Goal: Information Seeking & Learning: Find specific fact

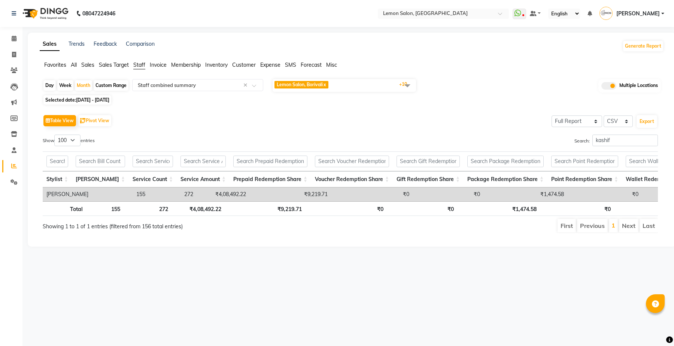
select select "full_report"
select select "csv"
select select "100"
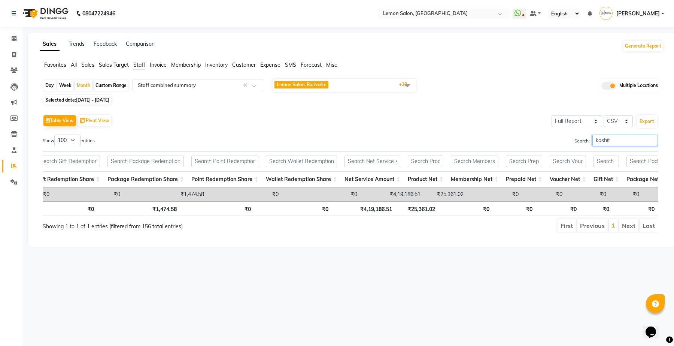
click at [603, 140] on input "kashif" at bounding box center [625, 140] width 66 height 12
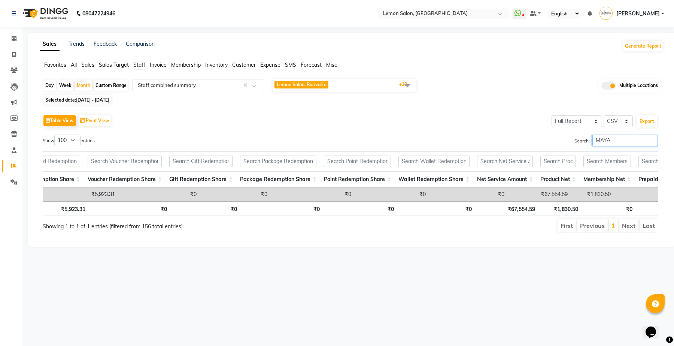
scroll to position [0, 0]
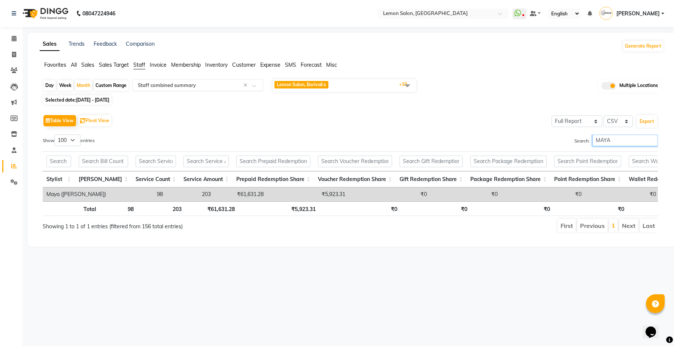
type input "MAYA"
click at [210, 81] on div "Select Report Type × Staff combined summary ×" at bounding box center [197, 85] width 131 height 12
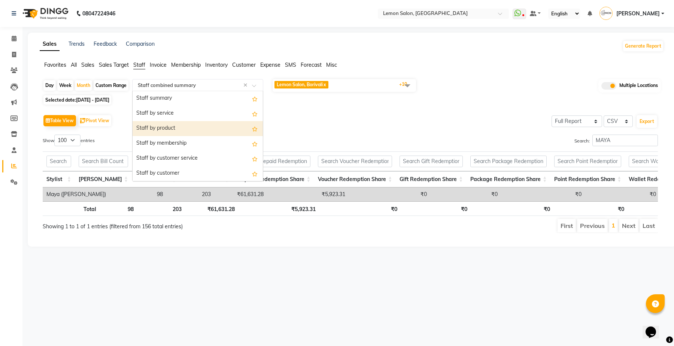
click at [172, 130] on div "Staff by product" at bounding box center [198, 128] width 130 height 15
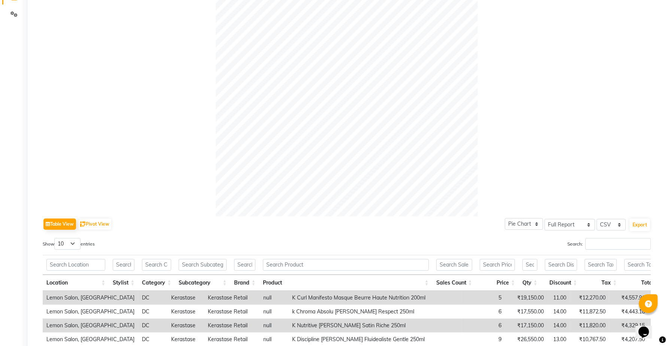
scroll to position [234, 0]
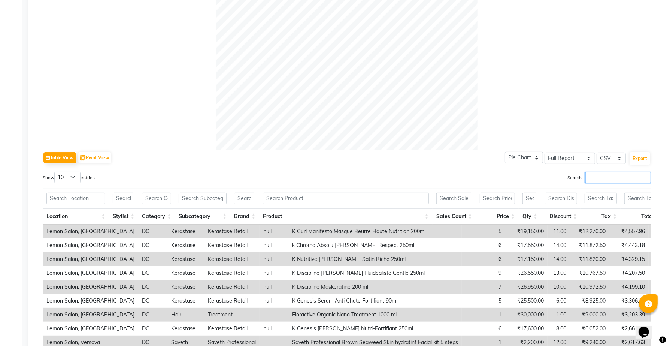
click at [614, 174] on input "Search:" at bounding box center [618, 177] width 66 height 12
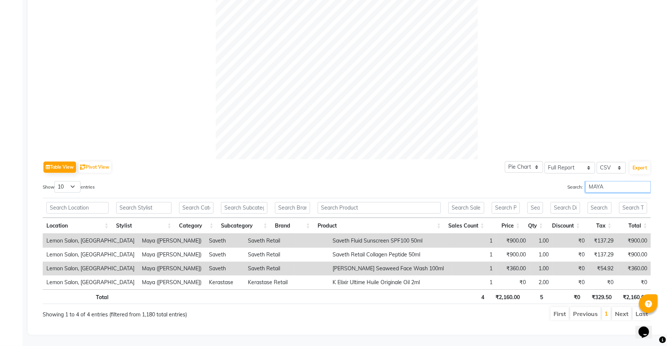
scroll to position [0, 6]
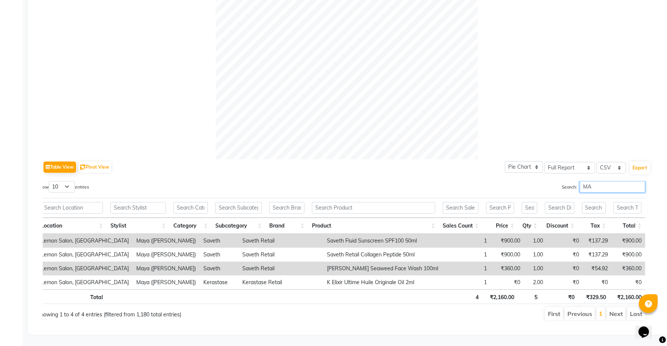
type input "M"
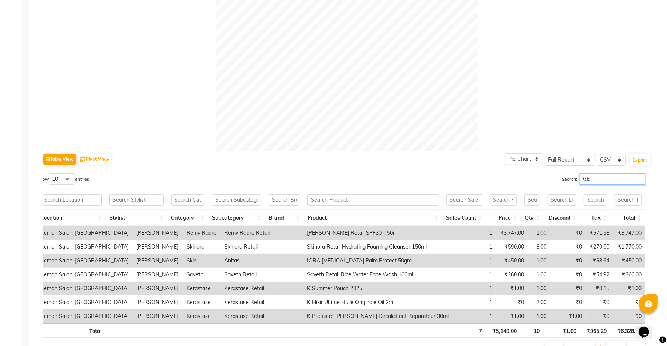
type input "G"
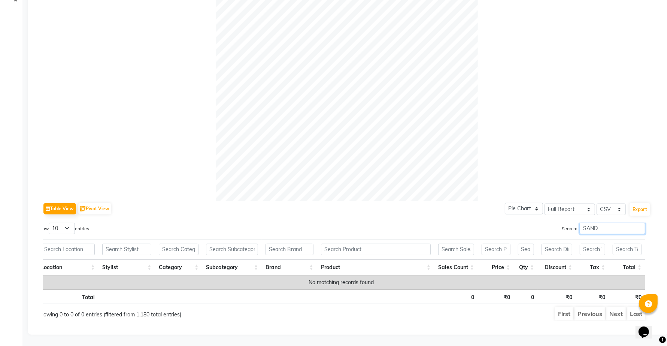
scroll to position [233, 0]
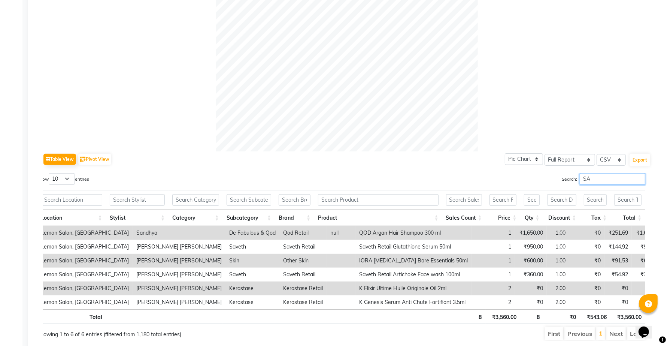
type input "S"
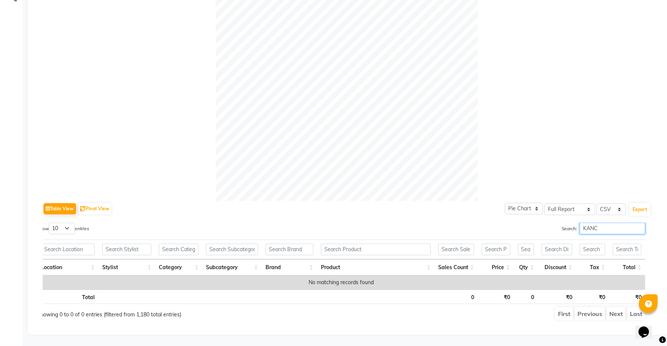
scroll to position [191, 0]
type input "K"
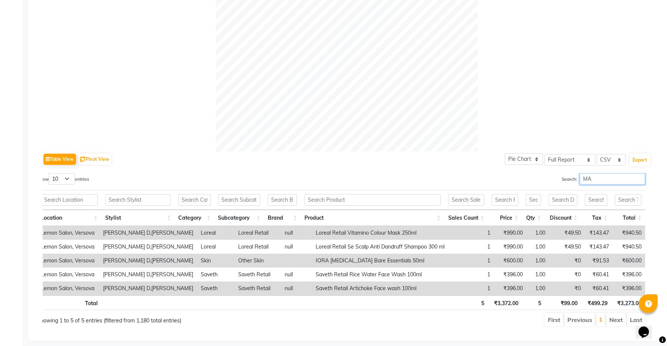
type input "M"
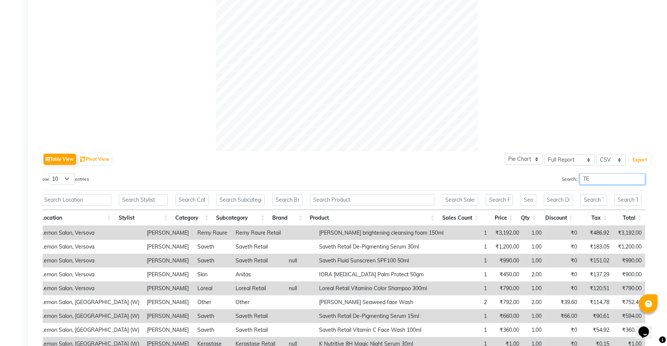
type input "T"
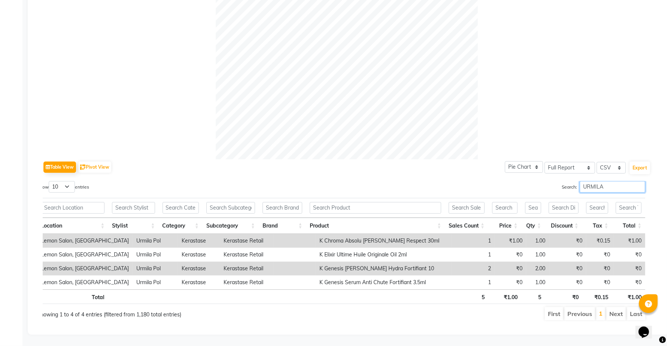
click at [595, 182] on input "URMILA" at bounding box center [613, 187] width 66 height 12
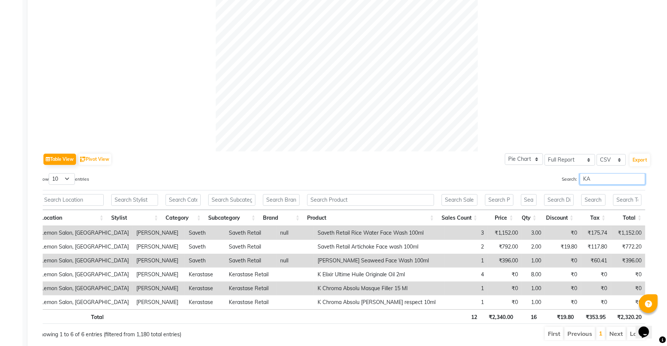
type input "K"
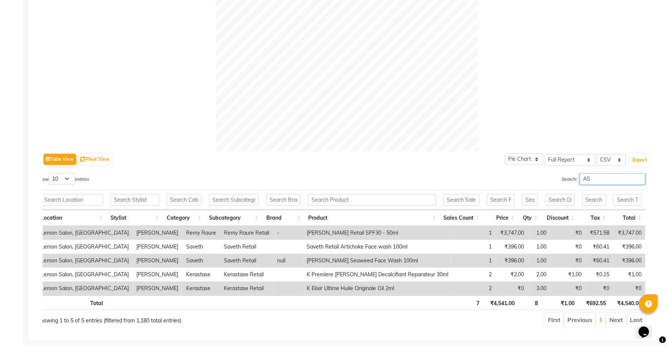
type input "A"
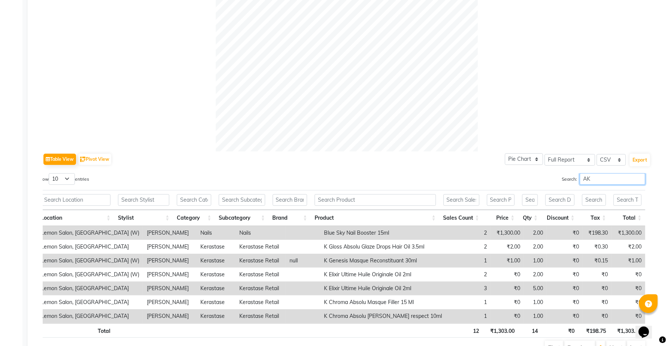
type input "A"
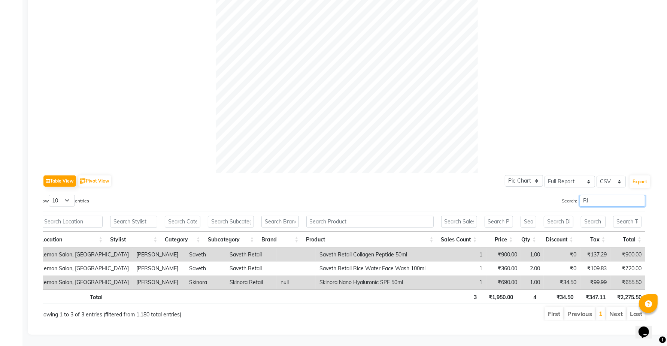
type input "R"
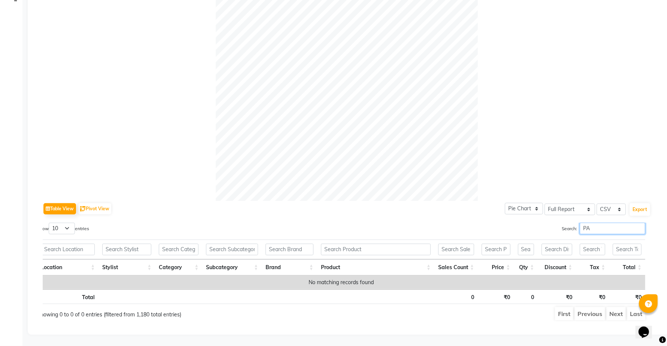
type input "P"
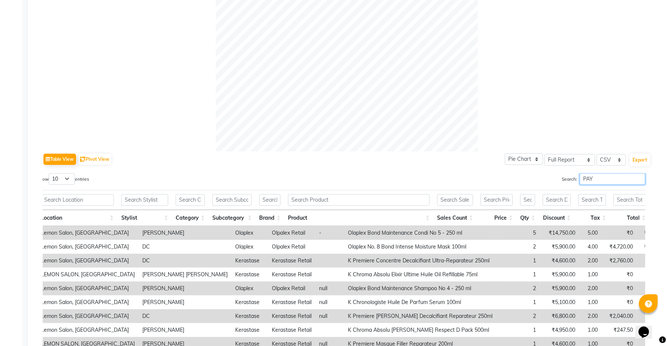
scroll to position [191, 0]
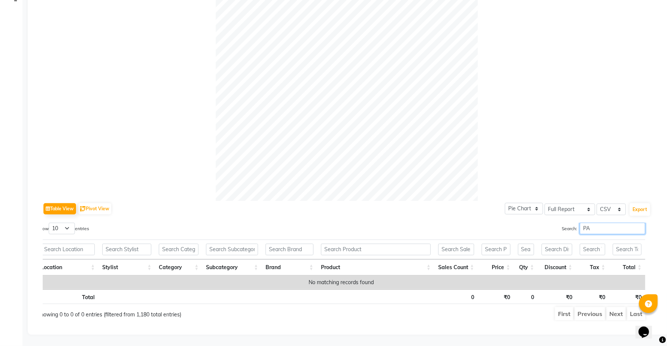
type input "P"
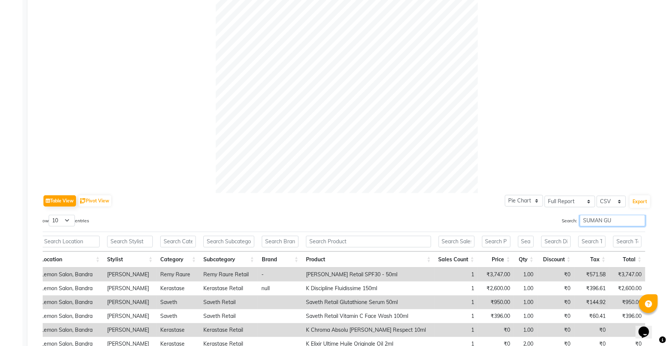
scroll to position [233, 0]
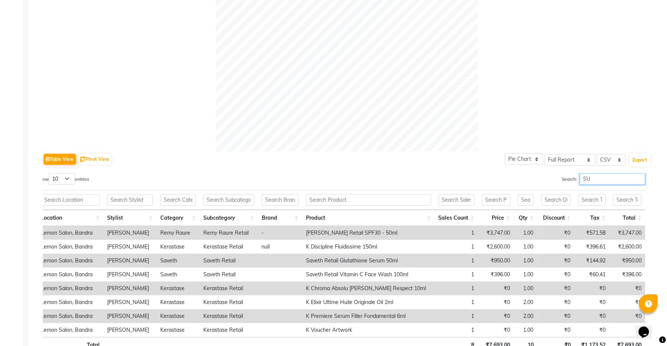
type input "S"
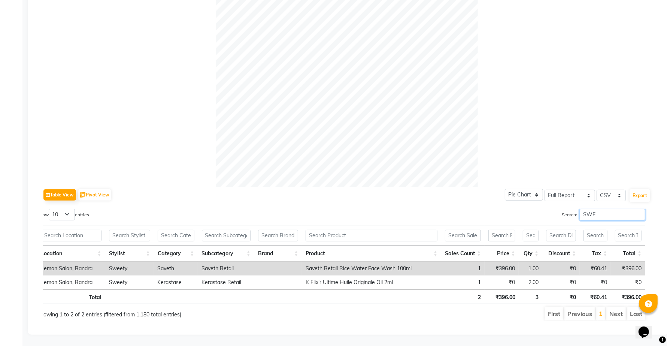
scroll to position [204, 0]
type input "S"
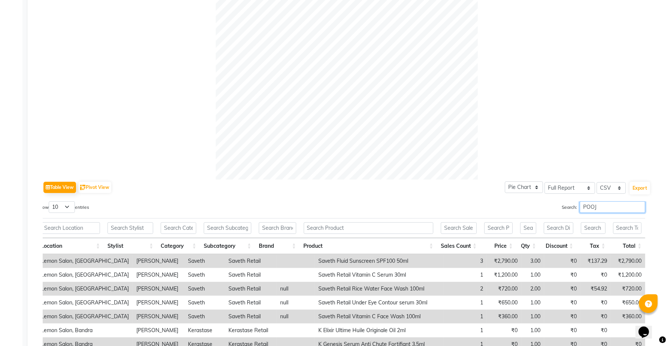
scroll to position [233, 0]
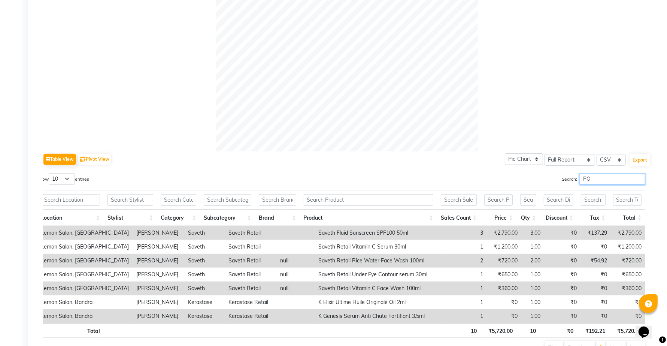
type input "P"
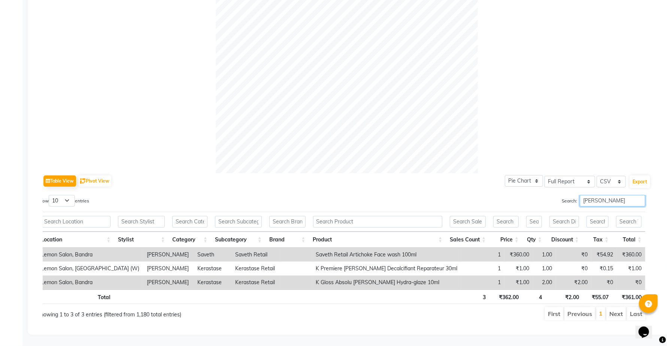
scroll to position [204, 0]
type input "S"
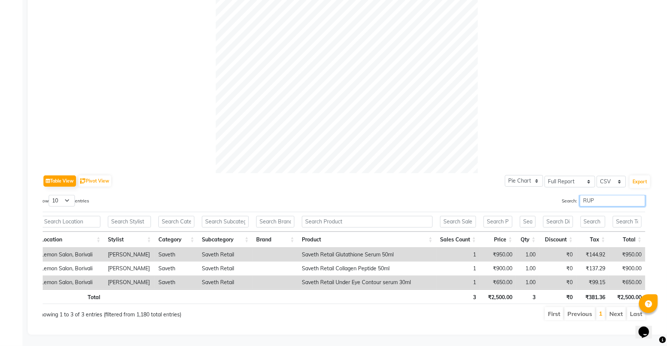
scroll to position [218, 0]
type input "R"
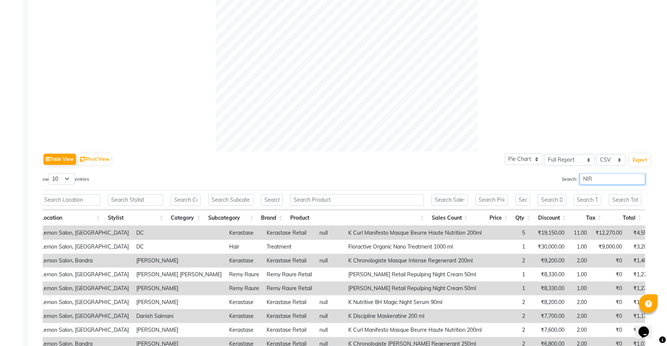
scroll to position [204, 0]
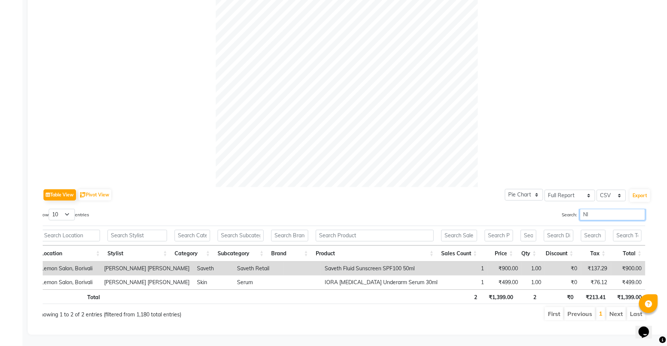
type input "N"
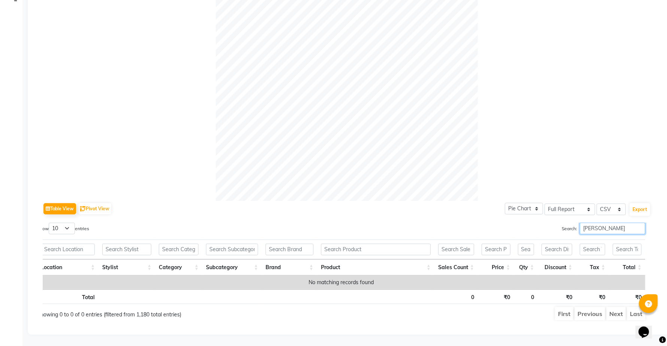
scroll to position [191, 0]
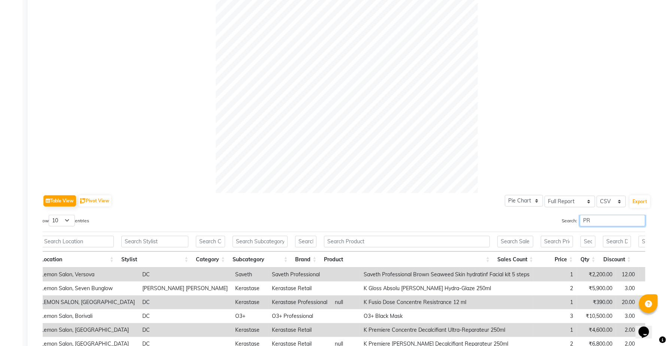
type input "P"
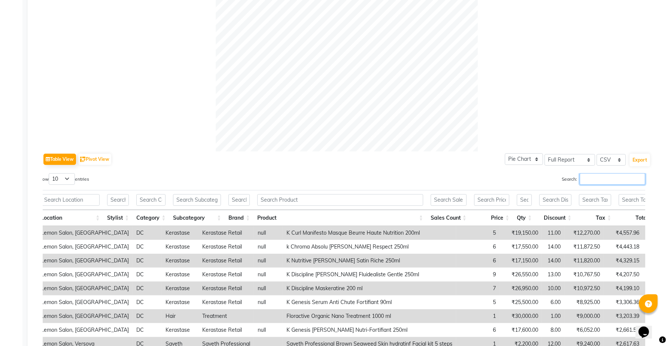
type input "C"
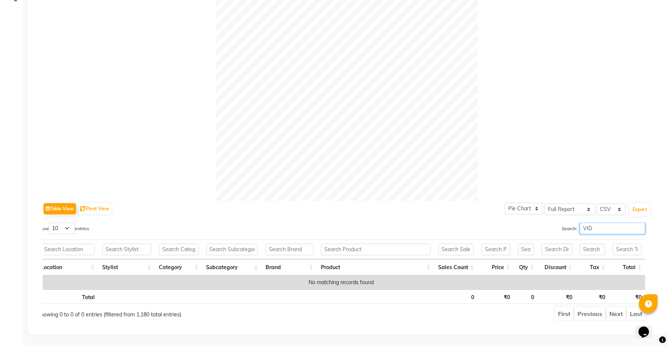
scroll to position [191, 0]
type input "V"
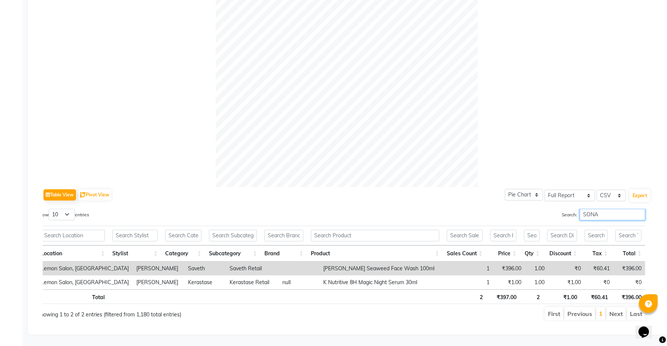
scroll to position [204, 0]
type input "S"
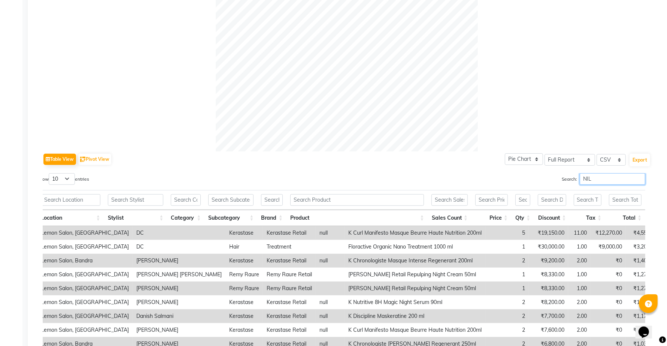
scroll to position [191, 0]
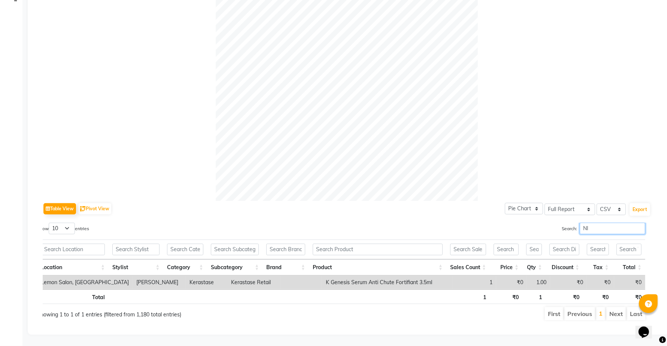
type input "N"
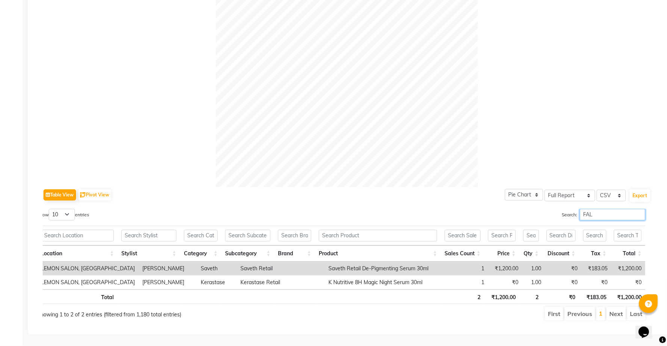
scroll to position [204, 0]
type input "F"
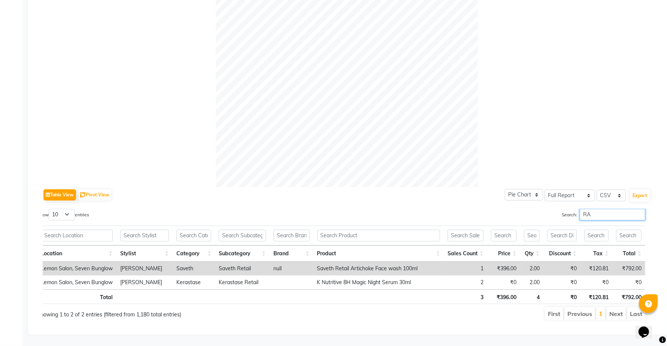
type input "R"
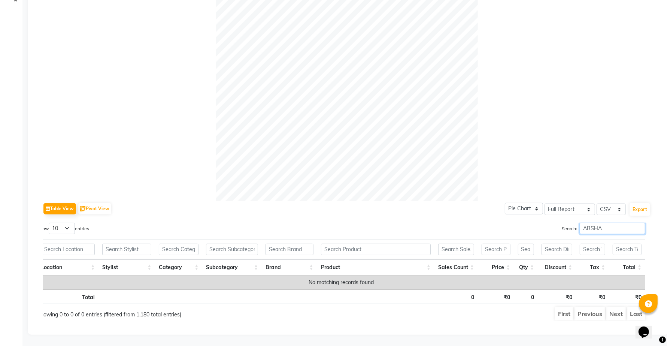
scroll to position [233, 0]
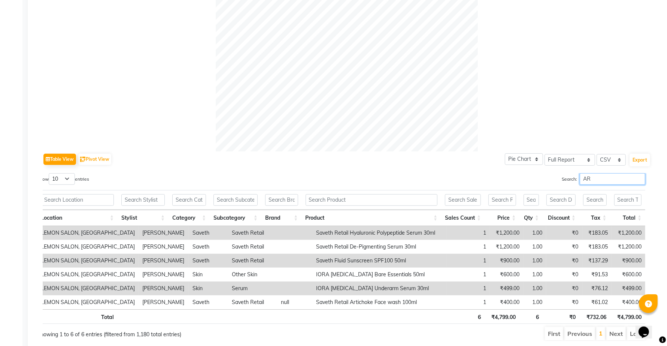
type input "A"
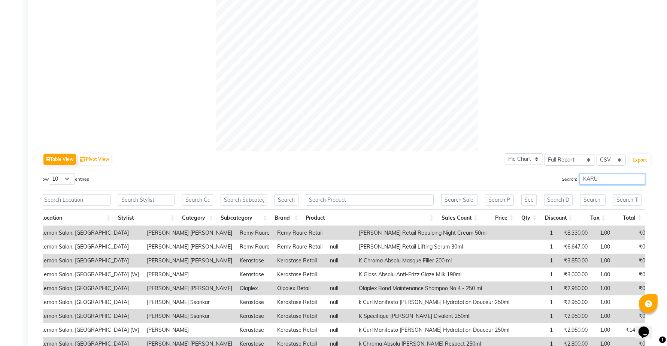
scroll to position [191, 0]
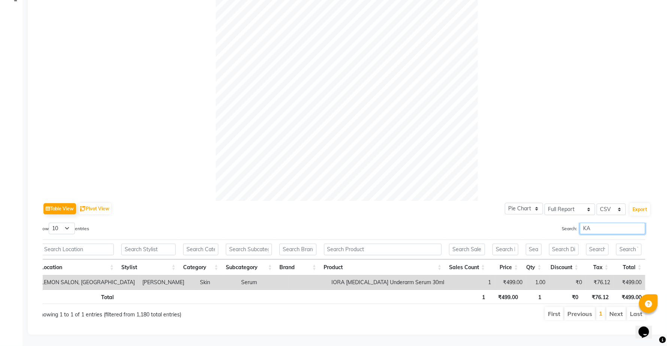
type input "K"
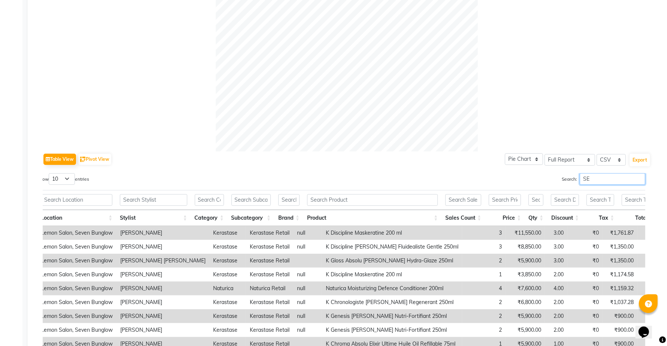
type input "S"
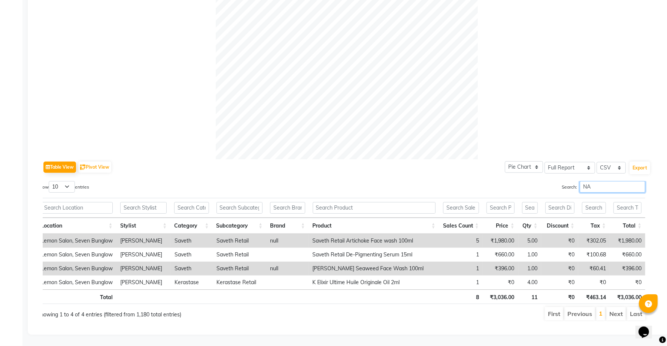
type input "N"
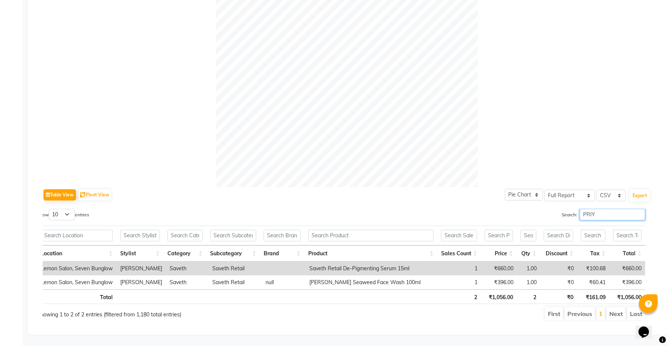
scroll to position [204, 0]
type input "P"
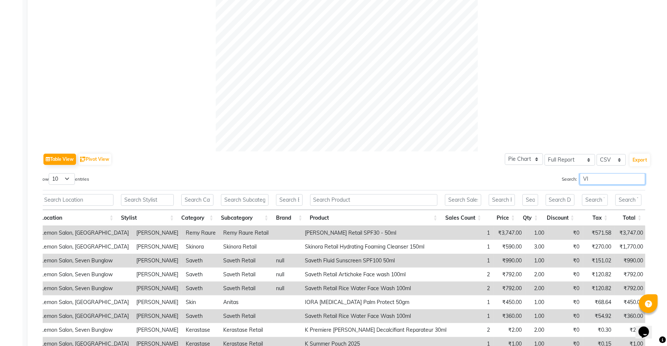
type input "V"
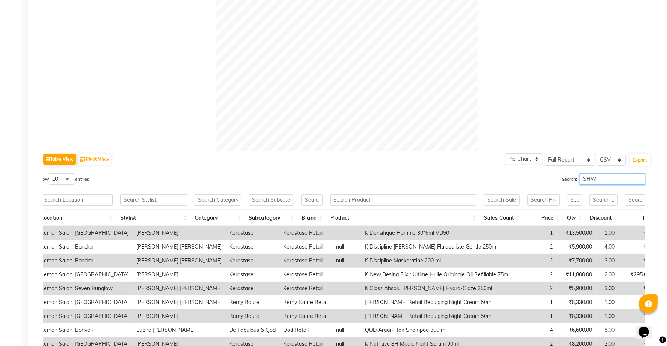
scroll to position [204, 0]
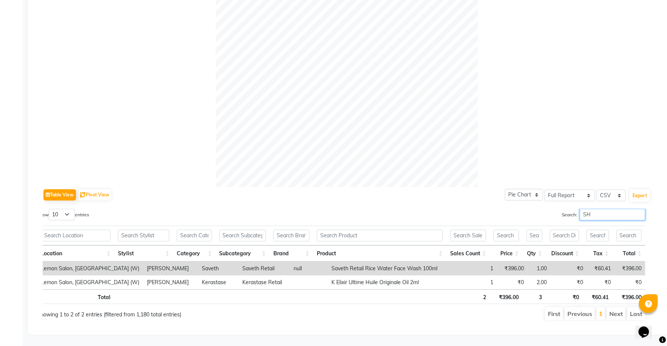
type input "S"
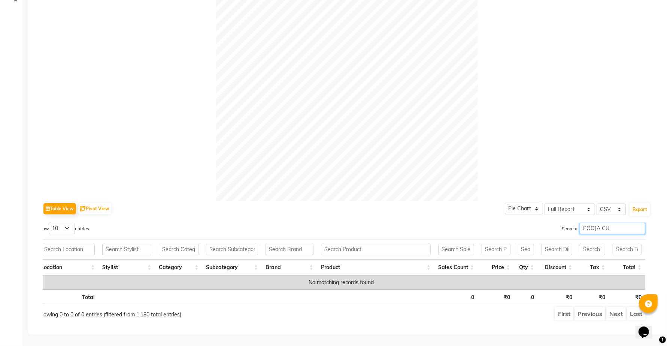
scroll to position [260, 0]
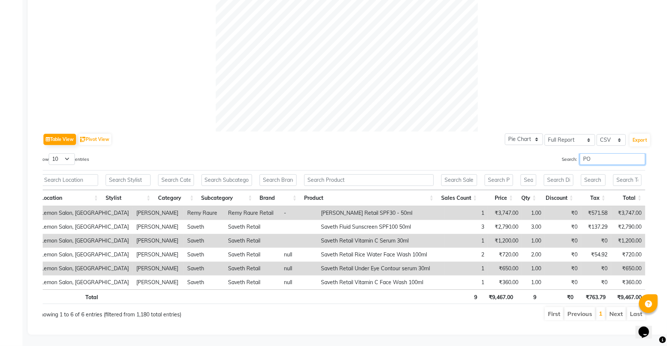
type input "P"
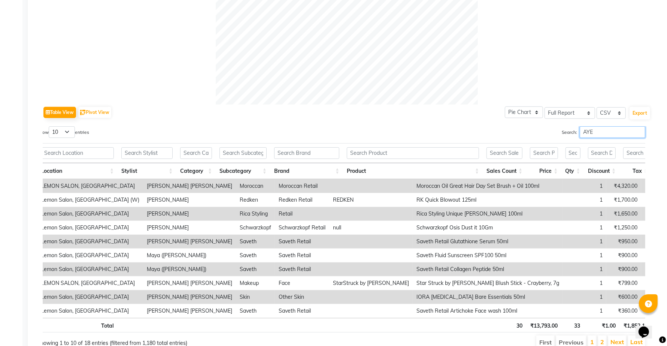
scroll to position [191, 0]
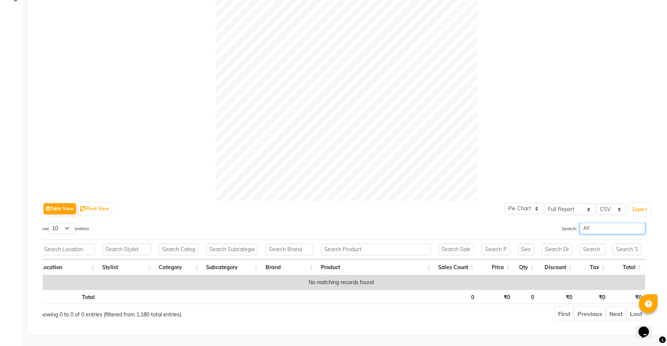
type input "A"
type input "R"
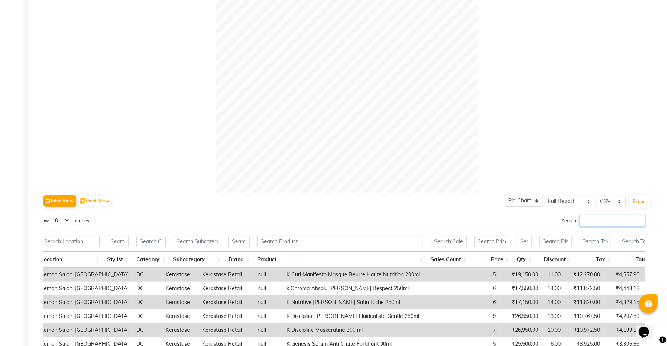
scroll to position [279, 0]
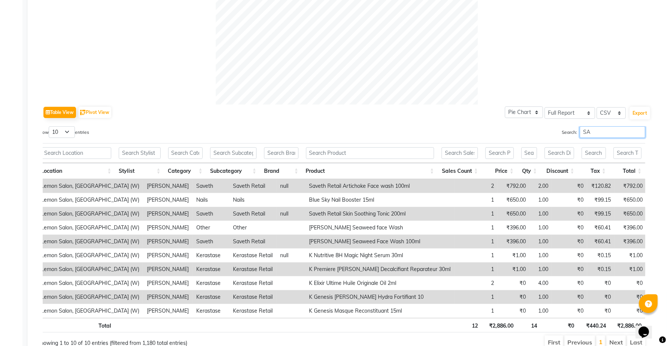
type input "S"
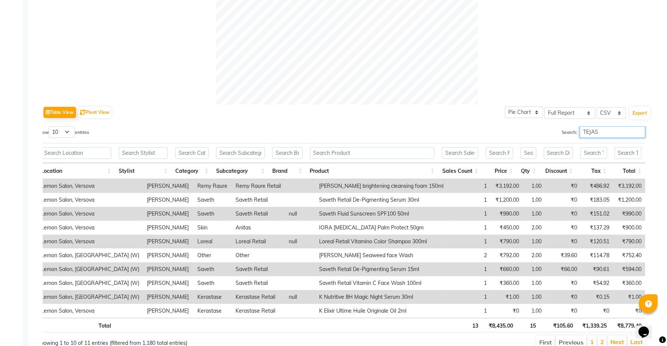
scroll to position [246, 0]
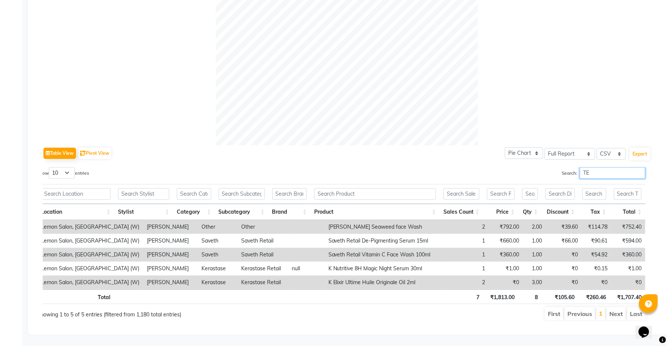
type input "T"
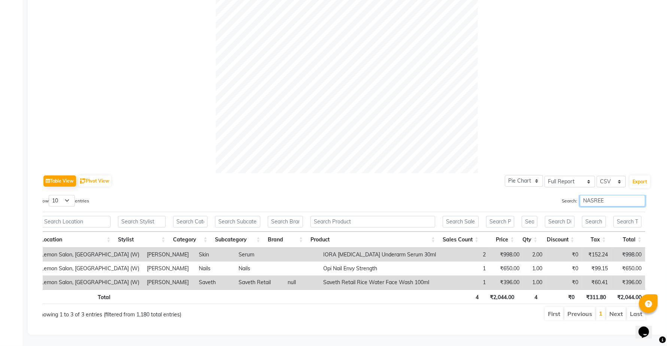
type input "NASREE"
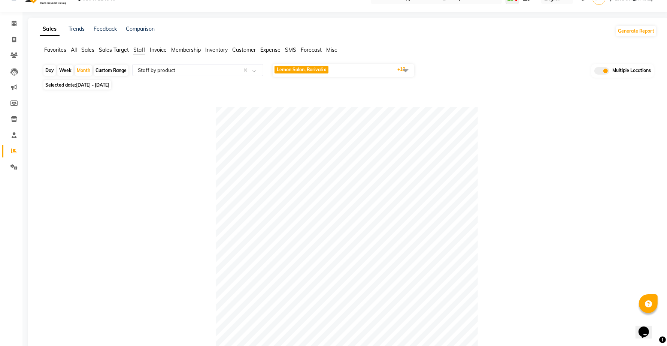
scroll to position [0, 0]
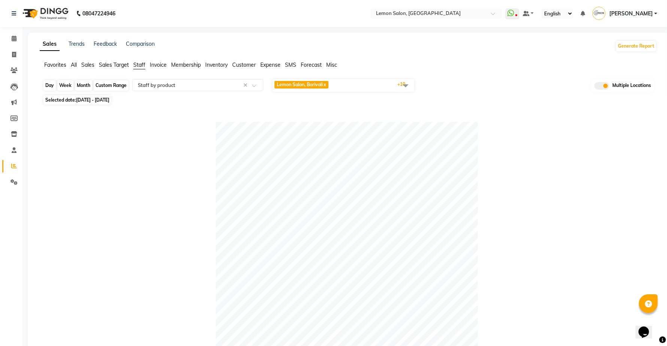
click at [83, 86] on div "Month" at bounding box center [83, 85] width 17 height 10
select select "9"
select select "2025"
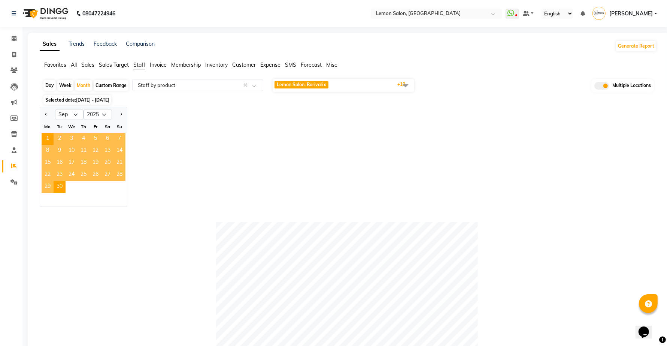
click at [330, 88] on span "Lemon Salon, Borivali x" at bounding box center [301, 85] width 55 height 9
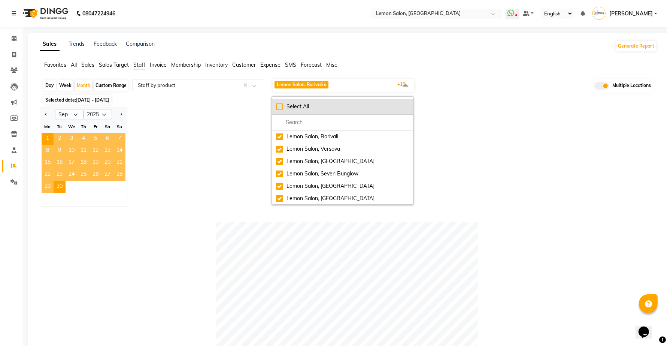
click at [282, 108] on div "Select All" at bounding box center [342, 107] width 133 height 8
checkbox input "true"
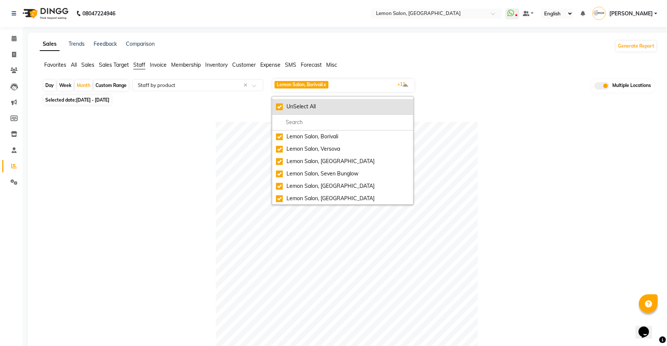
click at [282, 108] on div "UnSelect All" at bounding box center [342, 107] width 133 height 8
checkbox input "false"
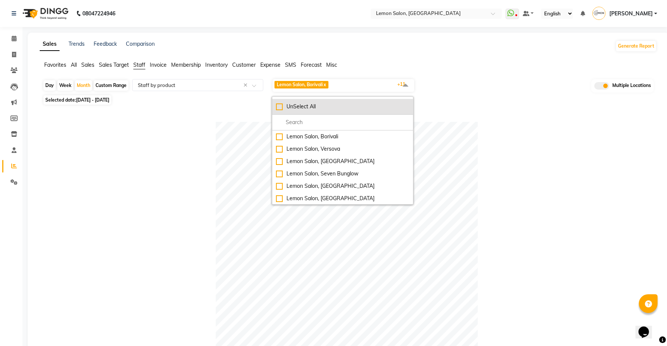
checkbox input "false"
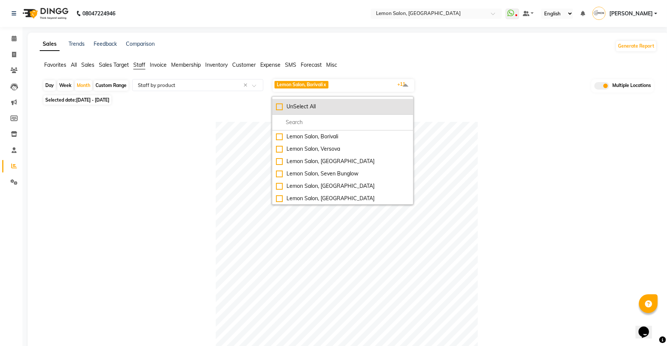
checkbox input "false"
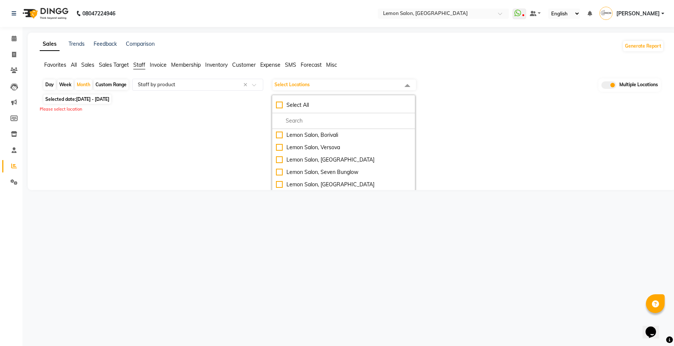
click at [304, 242] on div "Lemon Salon, [GEOGRAPHIC_DATA]" at bounding box center [343, 246] width 135 height 8
checkbox input "true"
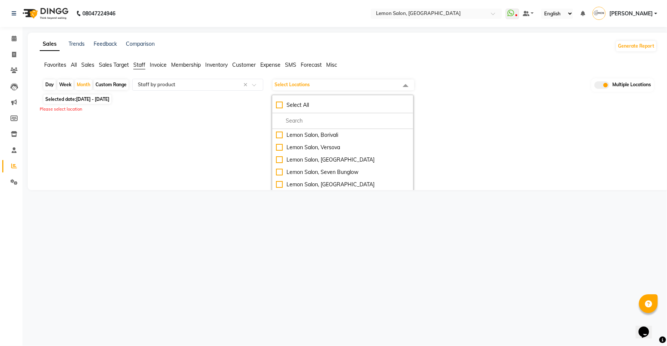
select select "full_report"
select select "csv"
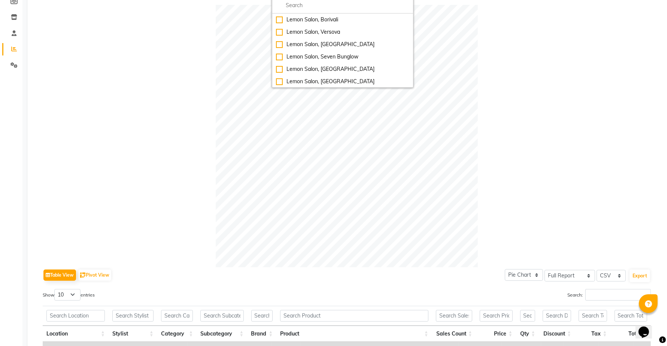
scroll to position [234, 0]
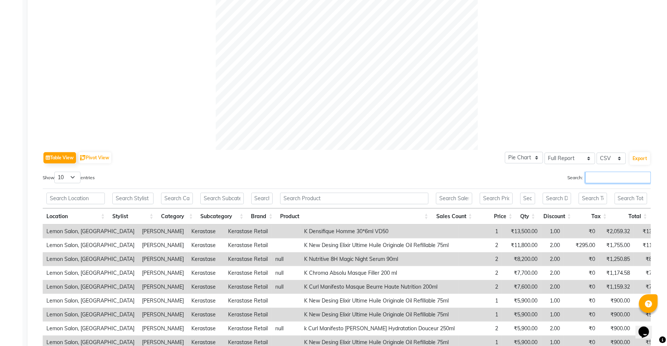
click at [587, 182] on input "Search:" at bounding box center [618, 177] width 66 height 12
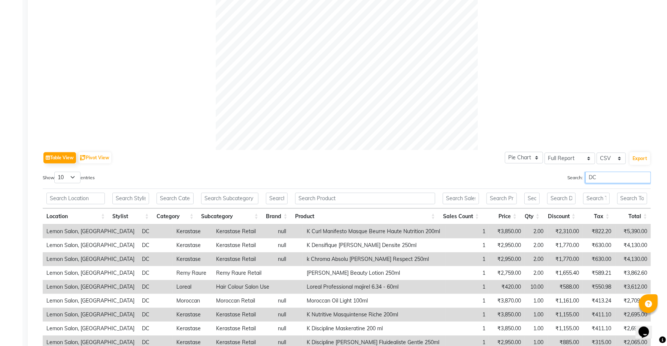
scroll to position [281, 0]
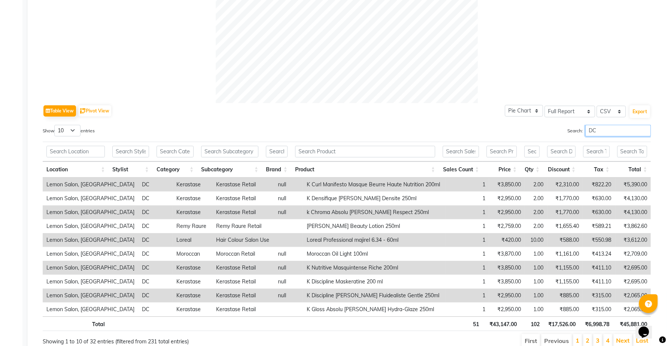
type input "DC"
click at [478, 169] on th "Sales Count" at bounding box center [461, 169] width 44 height 16
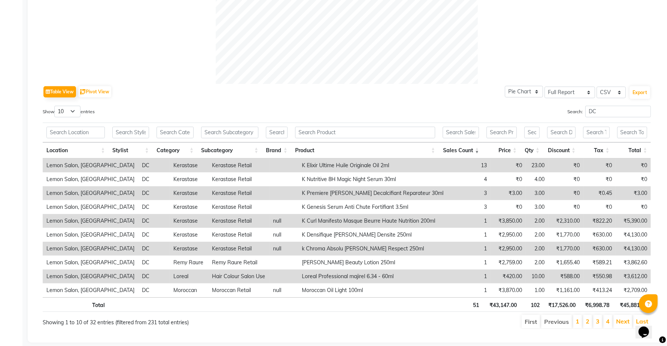
scroll to position [315, 0]
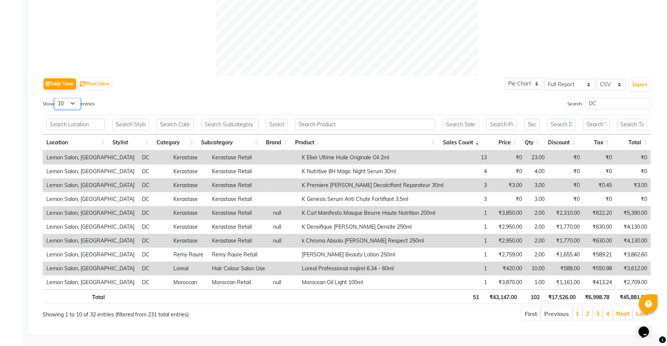
click at [73, 98] on select "10 25 50 100" at bounding box center [67, 104] width 26 height 12
select select "100"
click at [55, 98] on select "10 25 50 100" at bounding box center [67, 104] width 26 height 12
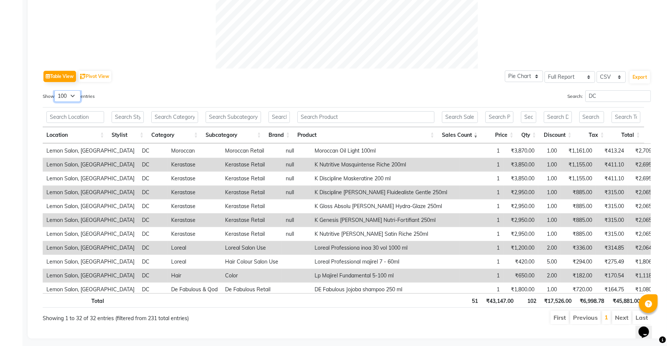
scroll to position [140, 0]
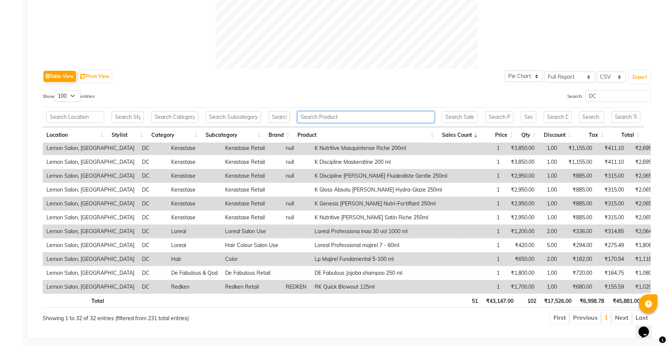
click at [360, 122] on input "text" at bounding box center [365, 117] width 137 height 12
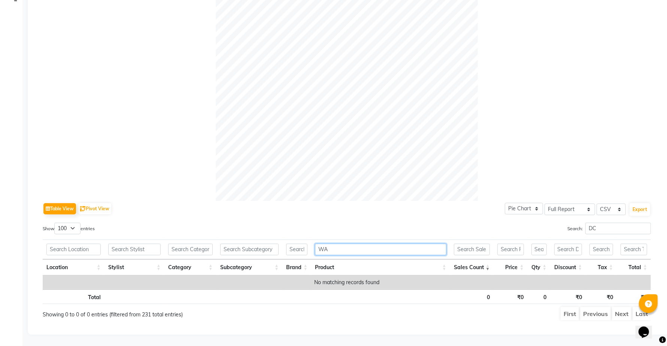
type input "W"
type input "F"
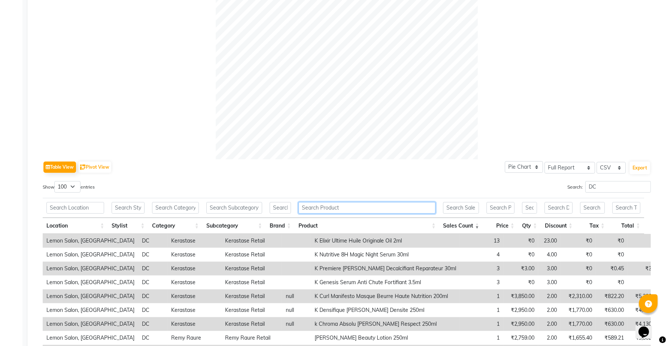
scroll to position [315, 0]
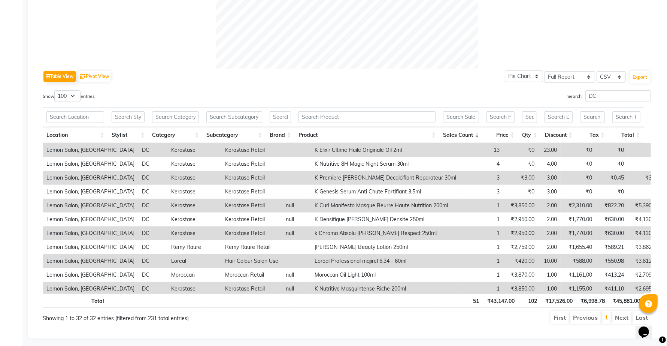
click at [432, 133] on th "Product" at bounding box center [367, 135] width 145 height 16
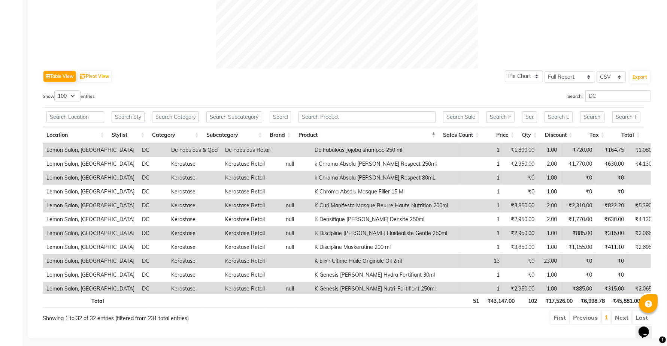
click at [432, 133] on th "Product" at bounding box center [367, 135] width 145 height 16
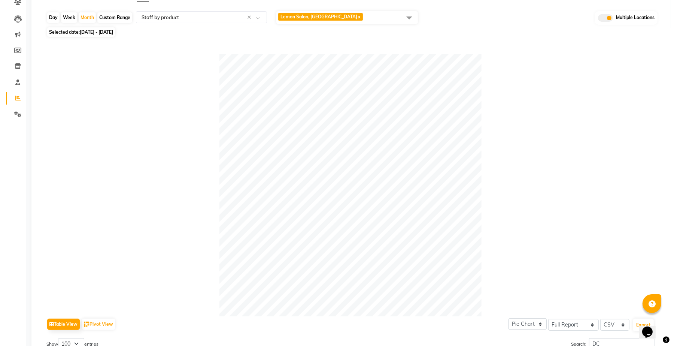
scroll to position [0, 0]
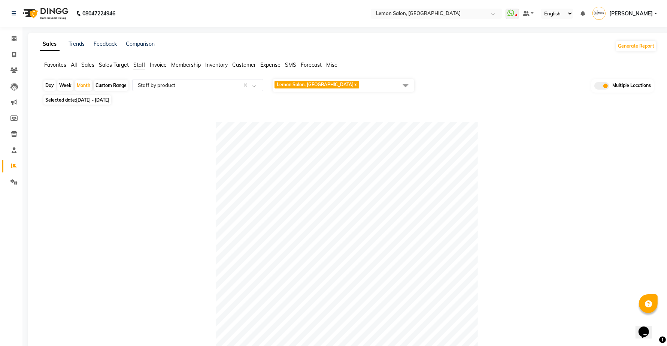
click at [324, 82] on span "Lemon Salon, [GEOGRAPHIC_DATA]" at bounding box center [315, 85] width 77 height 6
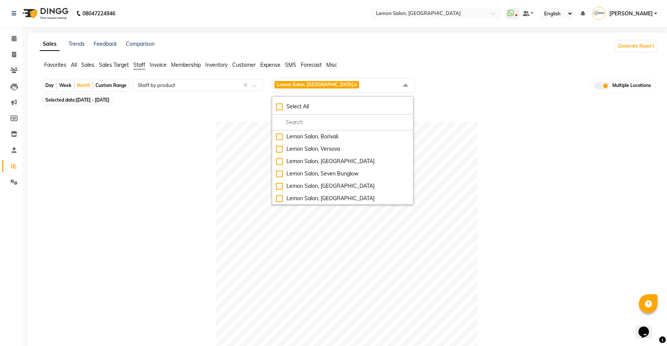
click at [313, 244] on div "Lemon Salon, [GEOGRAPHIC_DATA]" at bounding box center [342, 248] width 133 height 8
checkbox input "false"
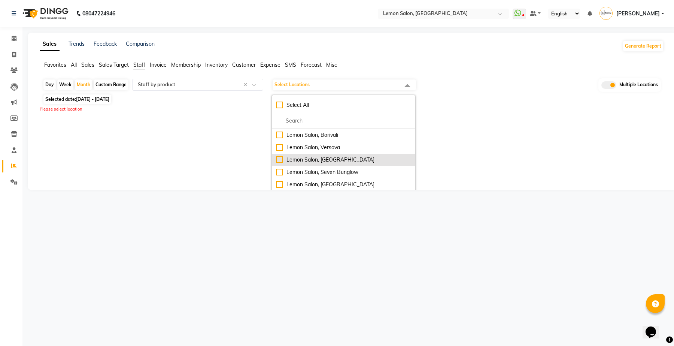
scroll to position [74, 0]
click at [248, 161] on div "Sales Trends Feedback Comparison Generate Report Favorites All Sales Sales Targ…" at bounding box center [352, 111] width 648 height 157
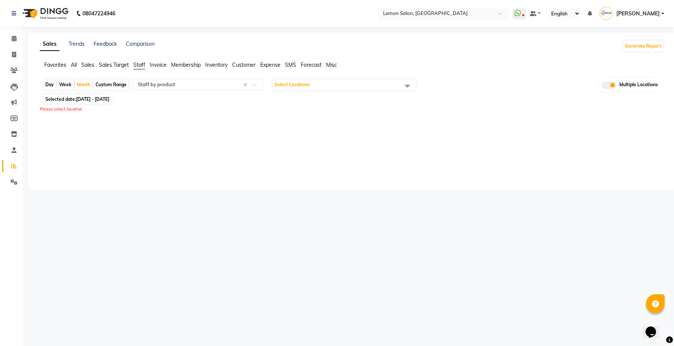
click at [437, 14] on input "text" at bounding box center [436, 13] width 109 height 7
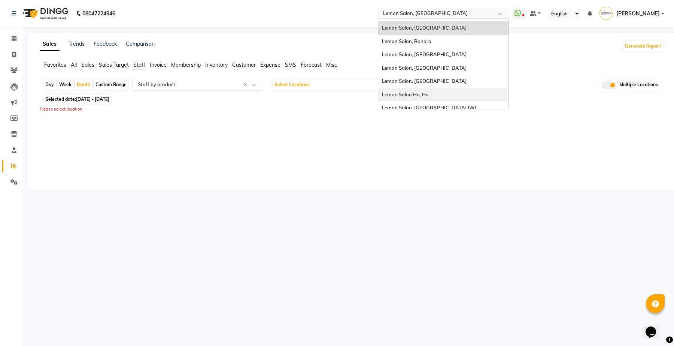
scroll to position [69, 0]
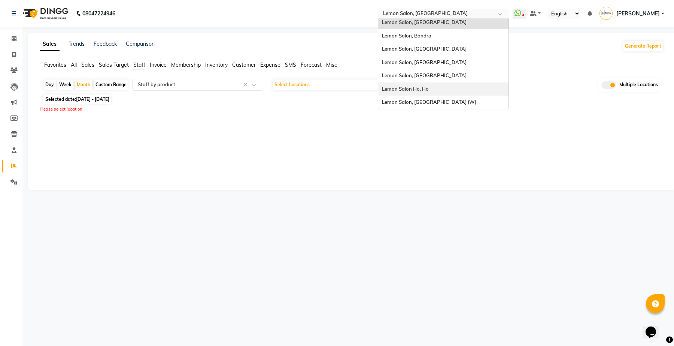
click at [443, 94] on div "Lemon Salon Ho, Ho" at bounding box center [443, 88] width 130 height 13
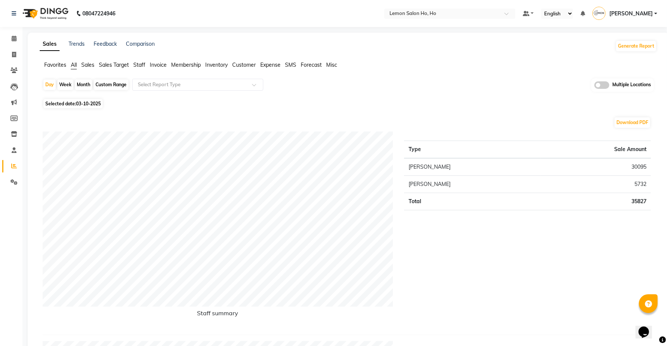
click at [84, 83] on div "Month" at bounding box center [83, 84] width 17 height 10
select select "10"
select select "2025"
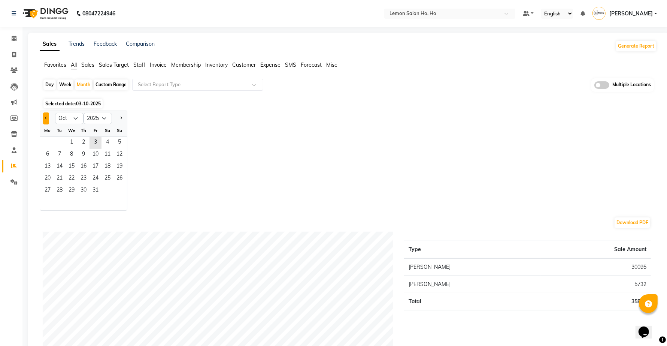
click at [44, 113] on button "Previous month" at bounding box center [46, 118] width 6 height 12
select select "9"
click at [49, 140] on span "1" at bounding box center [48, 143] width 12 height 12
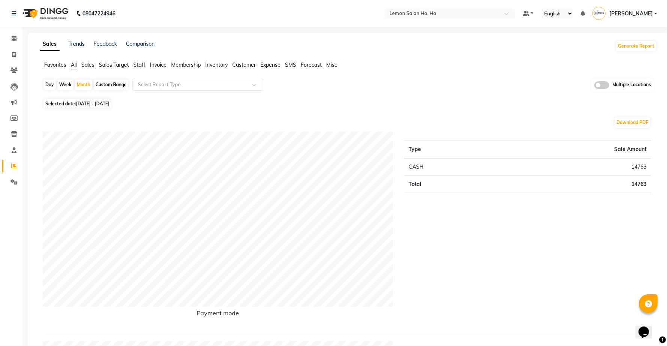
click at [141, 64] on span "Staff" at bounding box center [139, 64] width 12 height 7
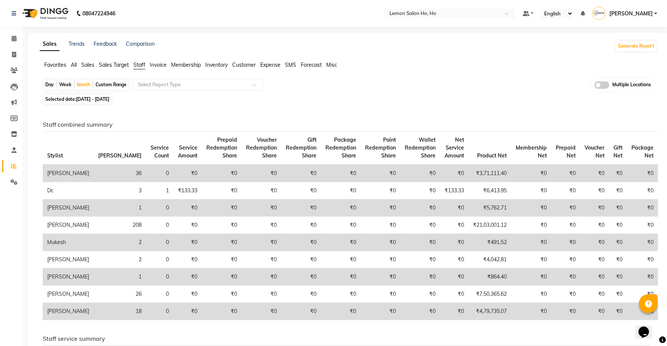
click at [156, 88] on input "text" at bounding box center [190, 84] width 108 height 7
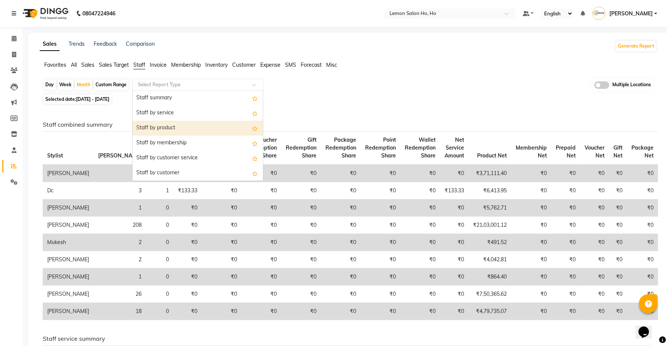
click at [161, 127] on div "Staff by product" at bounding box center [198, 128] width 130 height 15
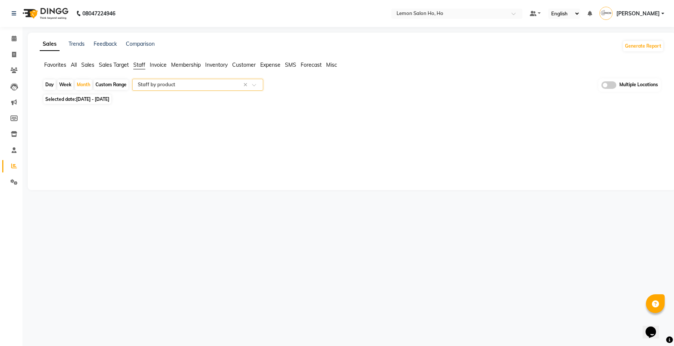
select select "full_report"
select select "csv"
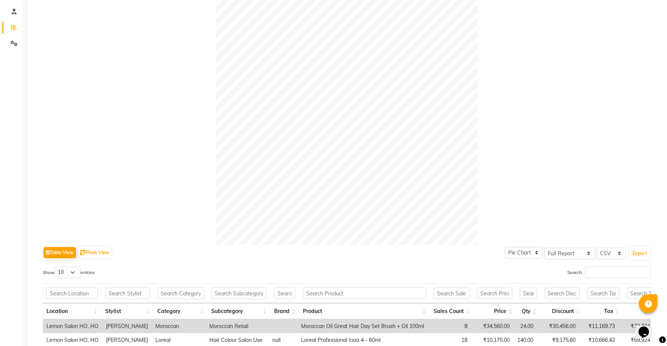
scroll to position [234, 0]
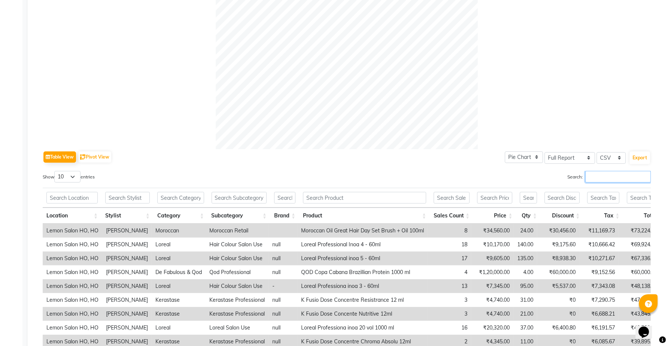
click at [606, 177] on input "Search:" at bounding box center [618, 177] width 66 height 12
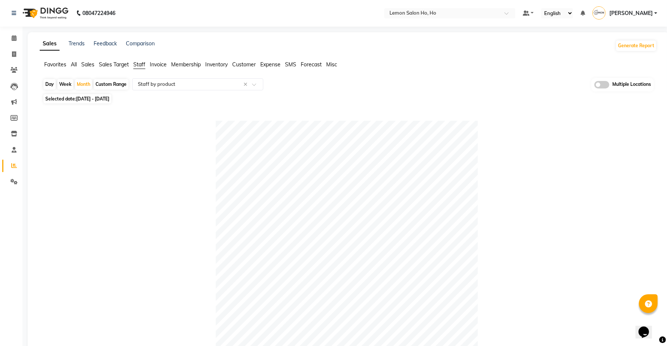
scroll to position [0, 0]
type input "DC"
click at [432, 6] on nav "08047224946 Select Location × Lemon Salon Ho, Ho Default Panel My Panel English…" at bounding box center [333, 13] width 667 height 27
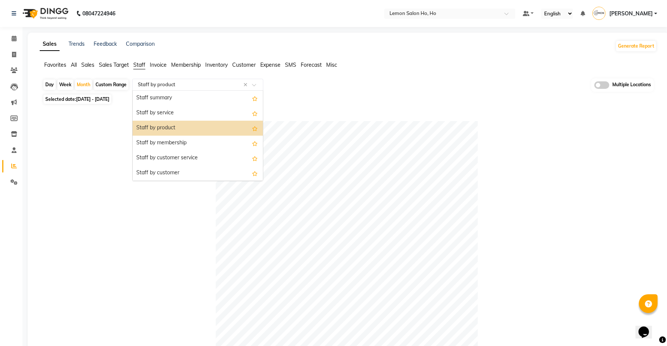
click at [151, 84] on input "text" at bounding box center [190, 84] width 108 height 7
click at [161, 169] on div "Staff by customer" at bounding box center [198, 173] width 130 height 15
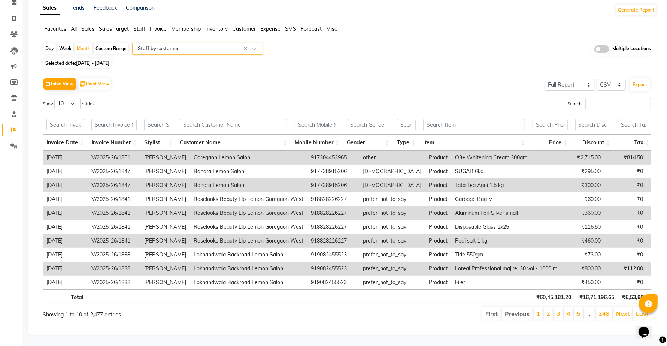
scroll to position [47, 0]
click at [610, 98] on input "Search:" at bounding box center [618, 104] width 66 height 12
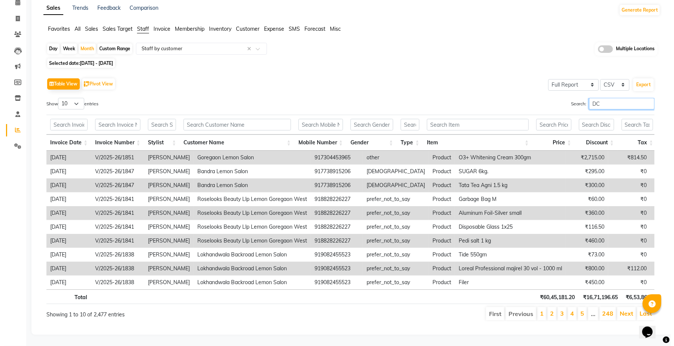
scroll to position [0, 0]
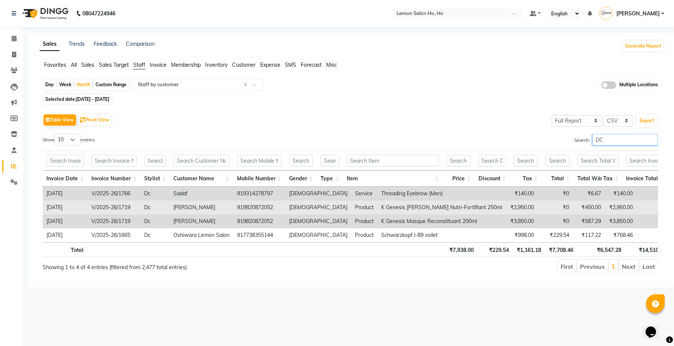
type input "DC"
click at [122, 209] on td "V/2025-26/1719" at bounding box center [114, 207] width 53 height 14
click at [242, 210] on td "919820872052" at bounding box center [259, 207] width 52 height 14
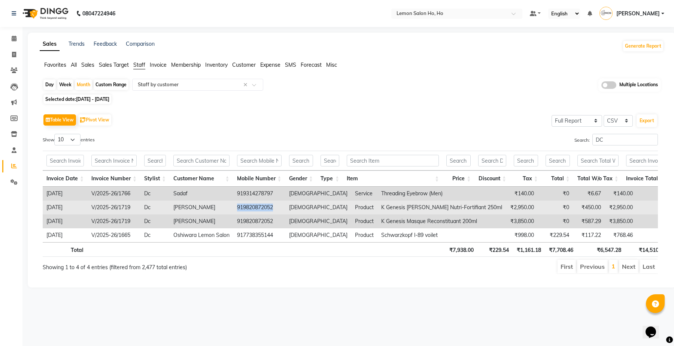
copy td "919820872052"
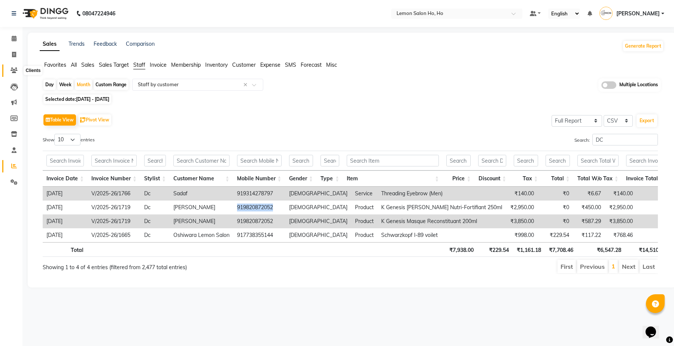
click at [10, 70] on icon at bounding box center [13, 70] width 7 height 6
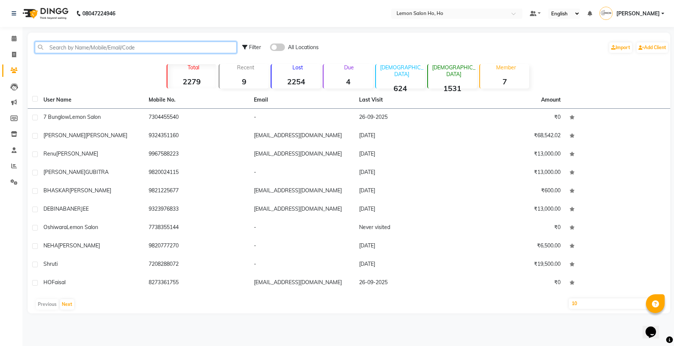
click at [89, 44] on input "text" at bounding box center [136, 48] width 202 height 12
paste input "919820872052"
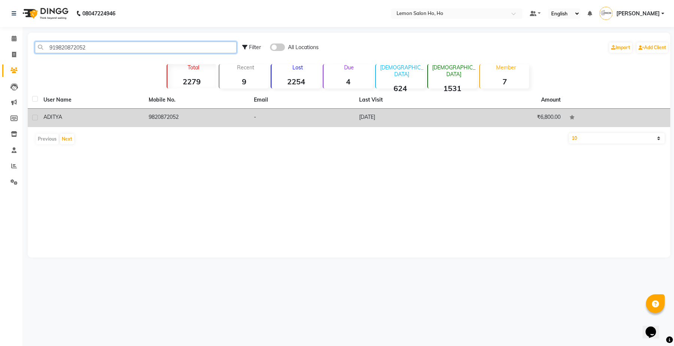
type input "919820872052"
click at [169, 119] on td "9820872052" at bounding box center [196, 118] width 105 height 18
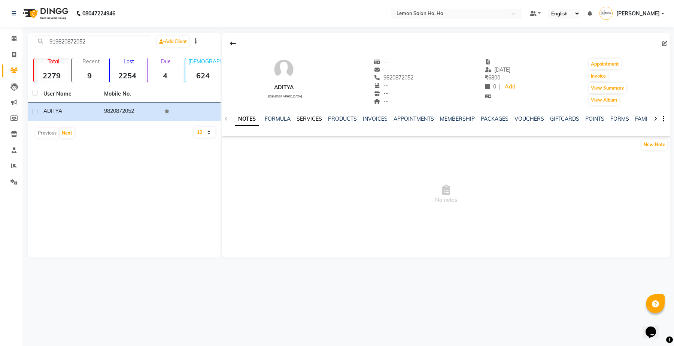
click at [315, 117] on link "SERVICES" at bounding box center [309, 118] width 25 height 7
click at [372, 116] on link "INVOICES" at bounding box center [368, 118] width 25 height 7
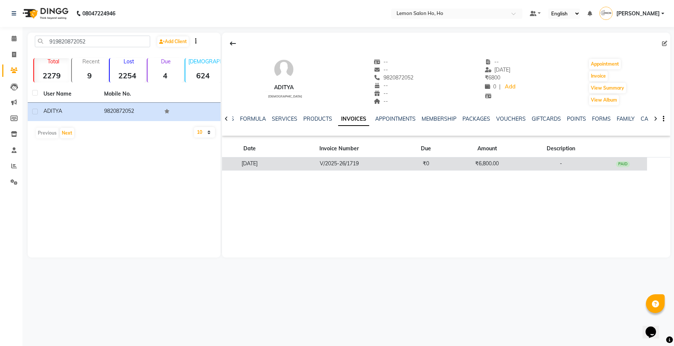
click at [381, 164] on td "V/2025-26/1719" at bounding box center [339, 163] width 124 height 13
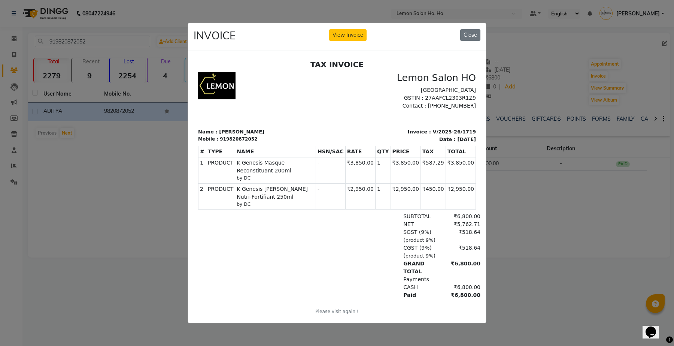
scroll to position [6, 0]
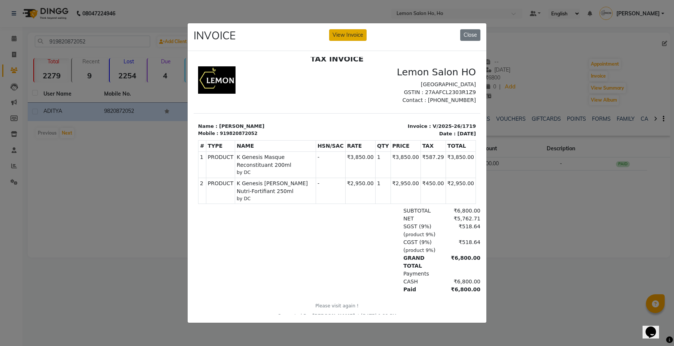
click at [348, 29] on button "View Invoice" at bounding box center [347, 35] width 37 height 12
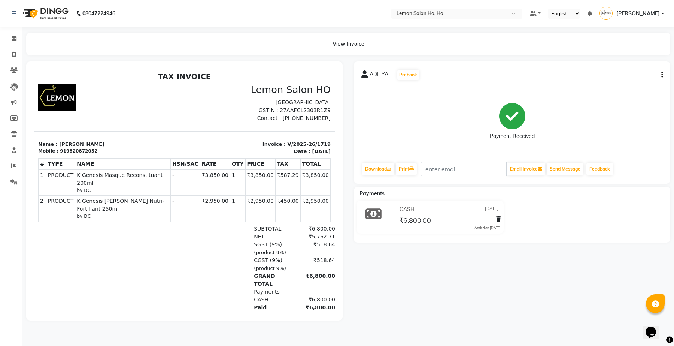
click at [659, 73] on button "button" at bounding box center [660, 75] width 4 height 8
click at [409, 11] on input "text" at bounding box center [449, 13] width 109 height 7
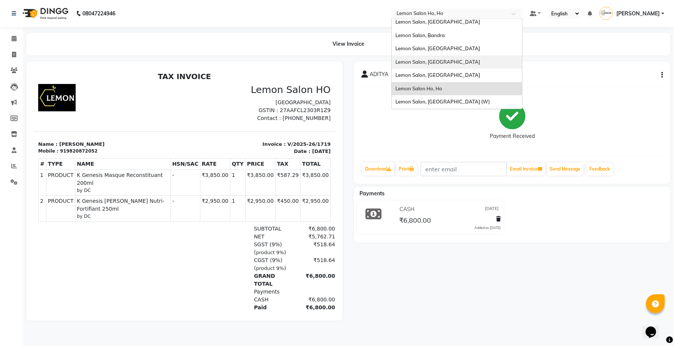
scroll to position [69, 0]
click at [443, 100] on span "Lemon Salon, [GEOGRAPHIC_DATA] (W)" at bounding box center [442, 102] width 94 height 6
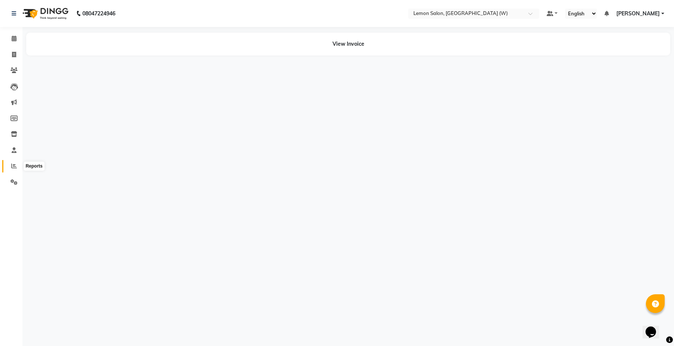
click at [15, 166] on icon at bounding box center [14, 166] width 6 height 6
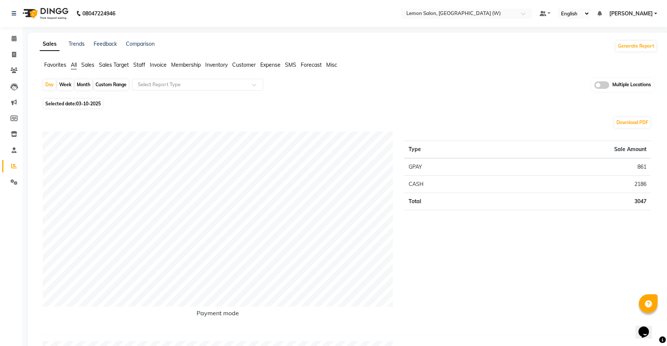
click at [83, 82] on div "Month" at bounding box center [83, 84] width 17 height 10
select select "10"
select select "2025"
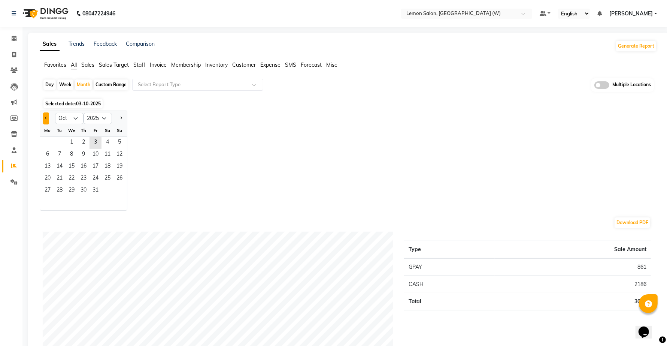
click at [45, 117] on span "Previous month" at bounding box center [46, 117] width 3 height 3
select select "9"
click at [46, 137] on span "1" at bounding box center [48, 143] width 12 height 12
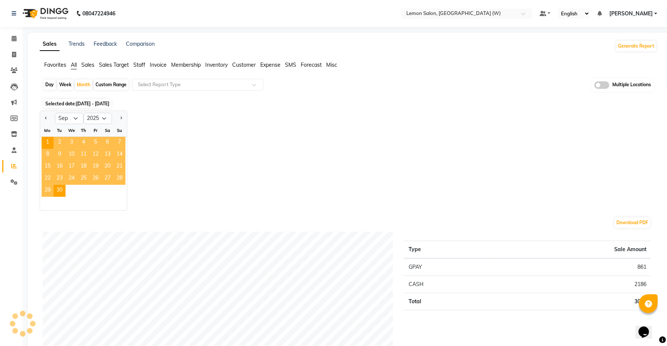
click at [138, 65] on span "Staff" at bounding box center [139, 64] width 12 height 7
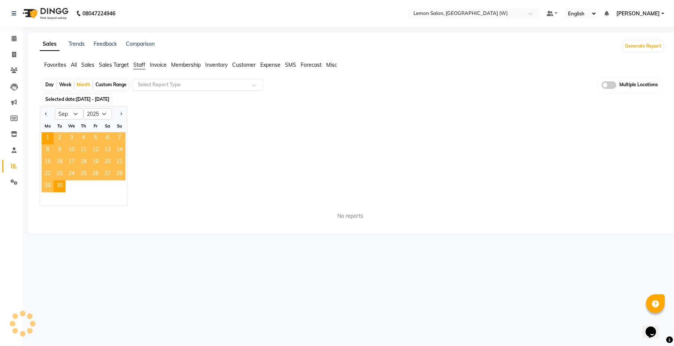
click at [169, 85] on input "text" at bounding box center [190, 84] width 108 height 7
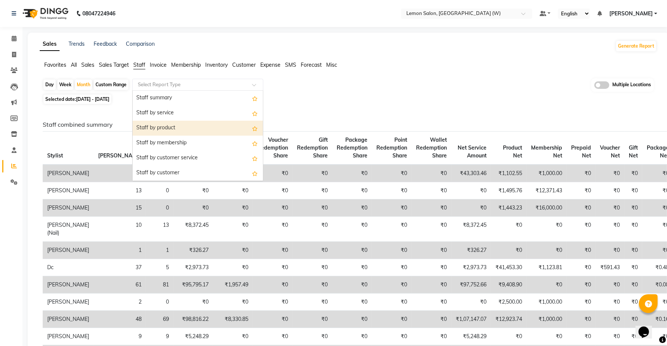
click at [167, 126] on div "Staff by product" at bounding box center [198, 128] width 130 height 15
select select "full_report"
select select "csv"
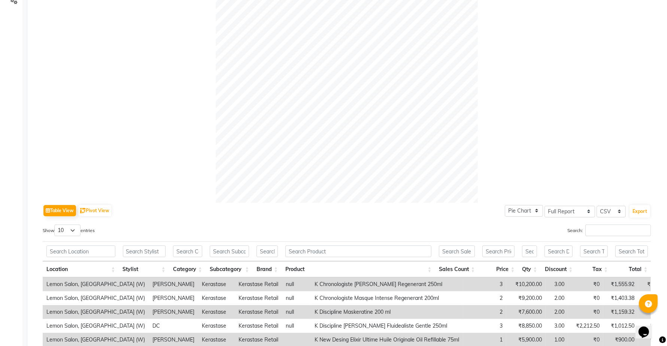
scroll to position [187, 0]
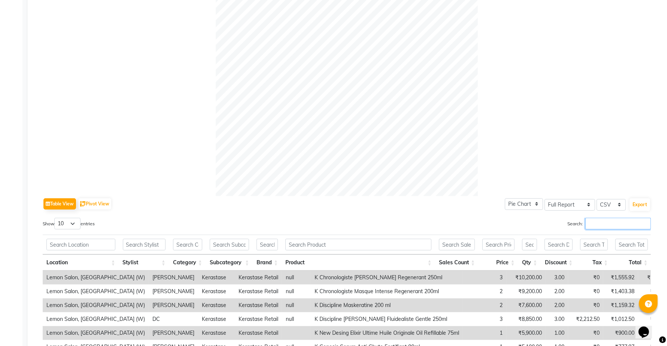
click at [606, 218] on input "Search:" at bounding box center [618, 224] width 66 height 12
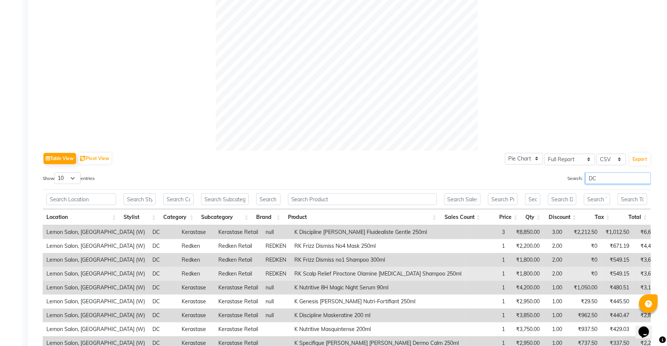
scroll to position [315, 0]
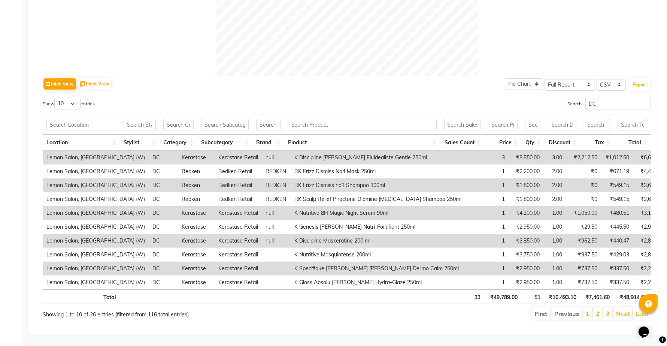
click at [480, 134] on th "Sales Count" at bounding box center [462, 142] width 44 height 16
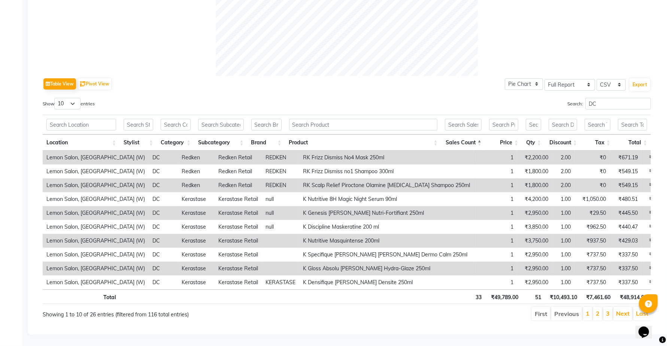
click at [480, 134] on th "Sales Count" at bounding box center [463, 142] width 44 height 16
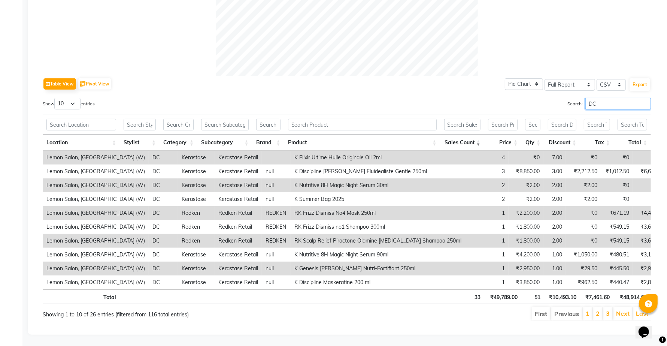
click at [602, 98] on input "DC" at bounding box center [618, 104] width 66 height 12
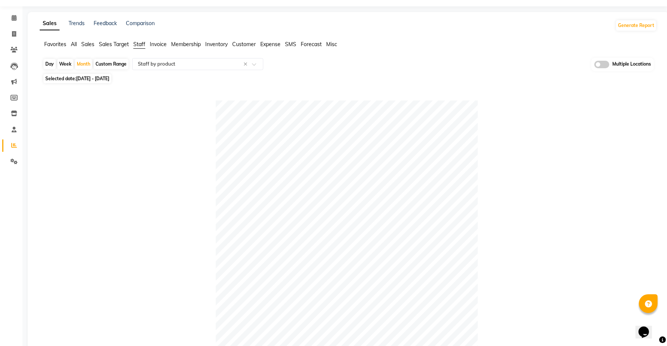
scroll to position [3, 0]
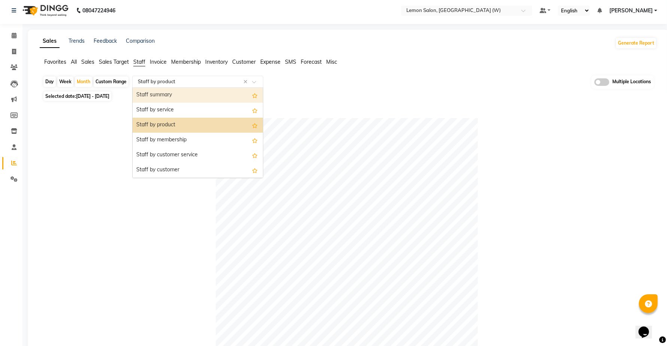
click at [195, 87] on ng-select "Select Report Type × Staff by product × Staff summary Staff by service Staff by…" at bounding box center [197, 82] width 131 height 12
click at [185, 125] on div "Staff by product" at bounding box center [198, 125] width 130 height 15
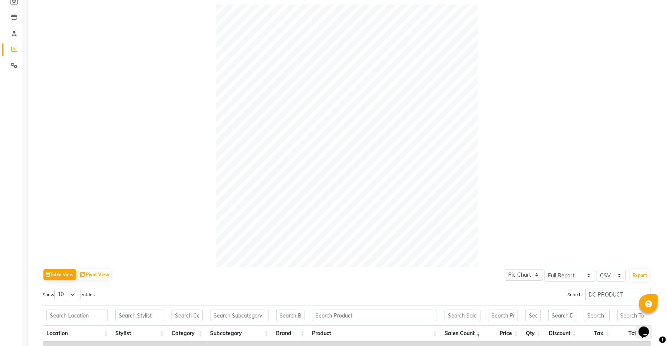
scroll to position [190, 0]
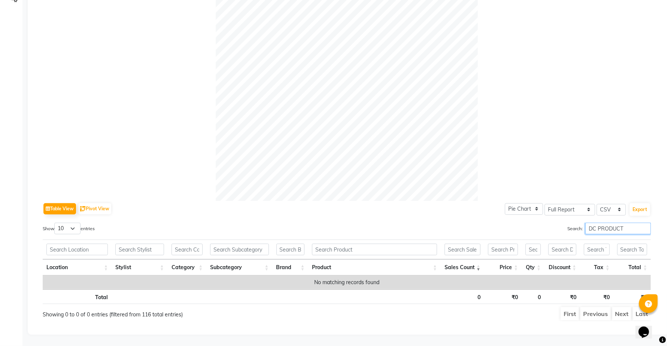
click at [611, 222] on input "DC PRODUCT" at bounding box center [618, 228] width 66 height 12
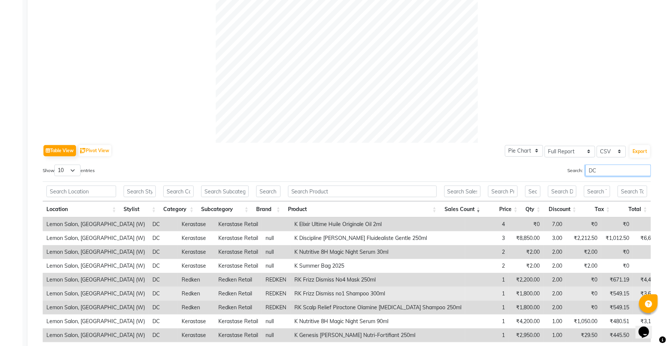
scroll to position [315, 0]
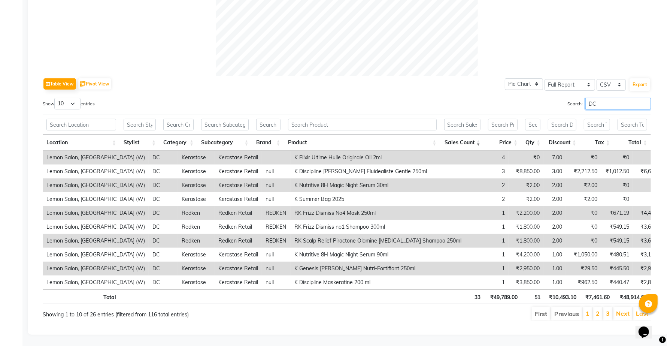
type input "DC"
click at [515, 134] on th "Price" at bounding box center [502, 142] width 37 height 16
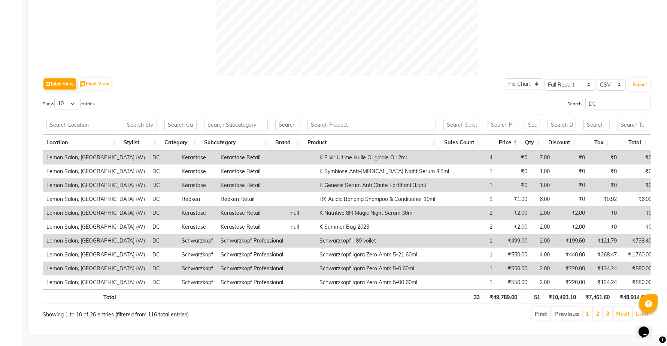
click at [515, 134] on th "Price" at bounding box center [502, 142] width 37 height 16
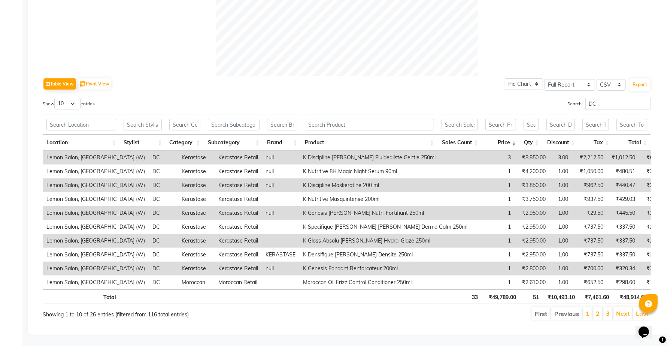
click at [432, 134] on th "Product" at bounding box center [369, 142] width 137 height 16
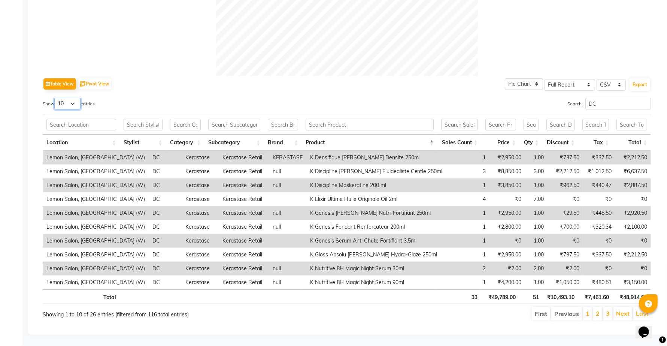
click at [74, 98] on select "10 25 50 100" at bounding box center [67, 104] width 26 height 12
select select "100"
click at [55, 98] on select "10 25 50 100" at bounding box center [67, 104] width 26 height 12
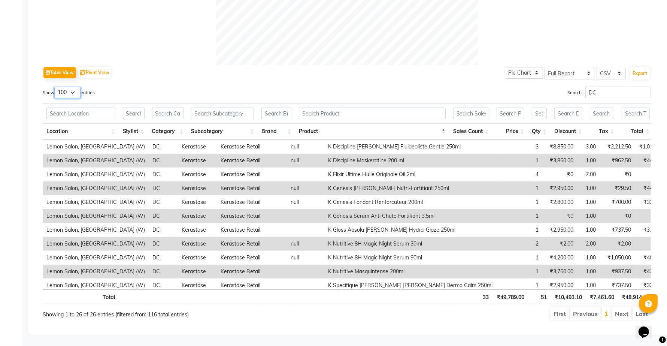
scroll to position [0, 0]
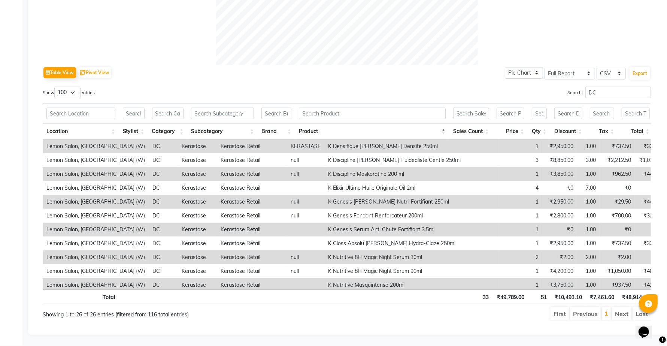
click at [221, 86] on div "Show 10 25 50 100 entries" at bounding box center [192, 93] width 298 height 15
click at [236, 103] on th at bounding box center [222, 113] width 70 height 20
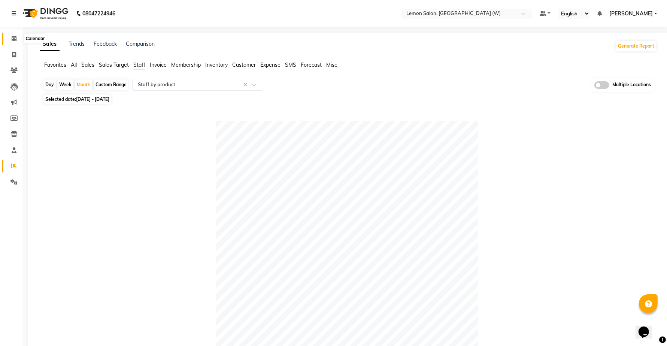
click at [8, 38] on span at bounding box center [13, 38] width 13 height 9
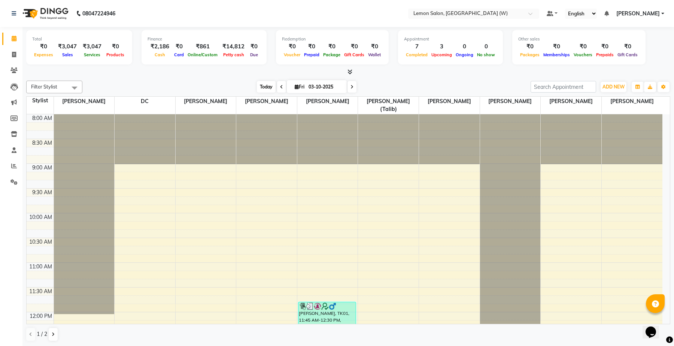
click at [264, 83] on span "Today" at bounding box center [266, 87] width 19 height 12
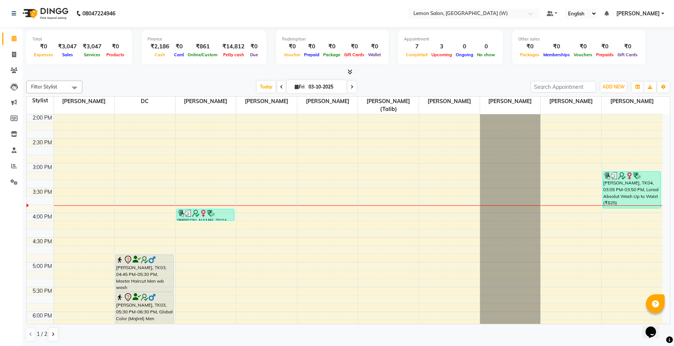
scroll to position [163, 0]
